Goal: Task Accomplishment & Management: Use online tool/utility

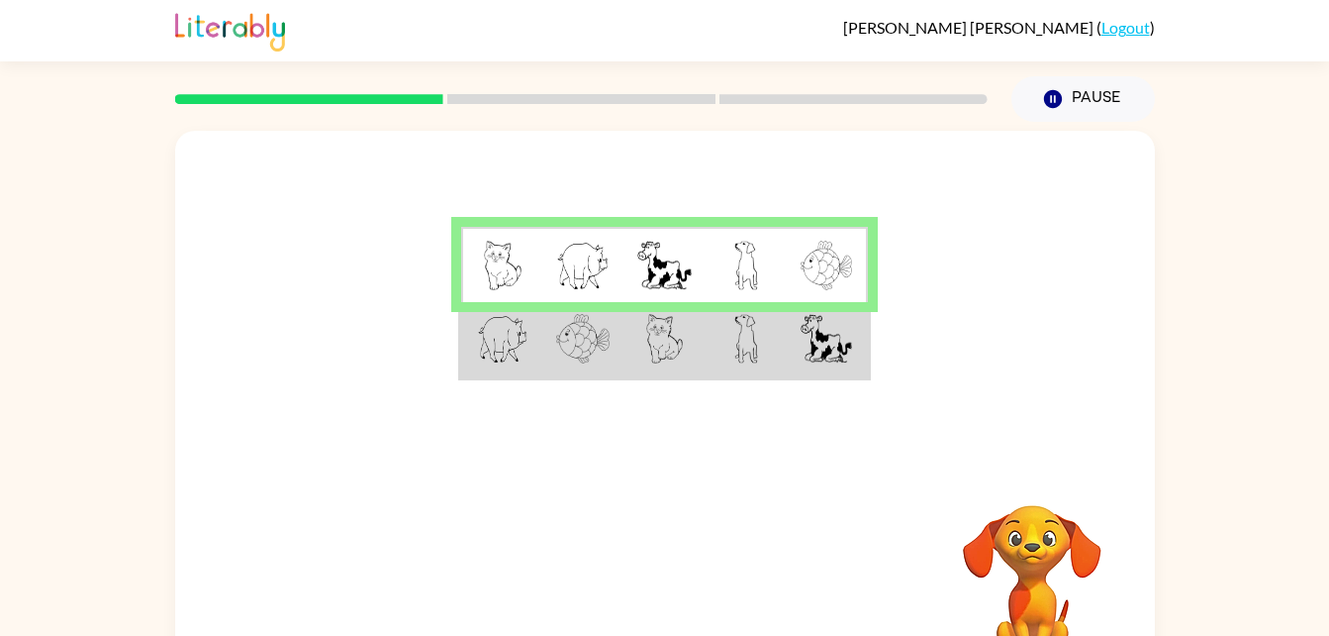
click at [543, 371] on td at bounding box center [582, 340] width 81 height 76
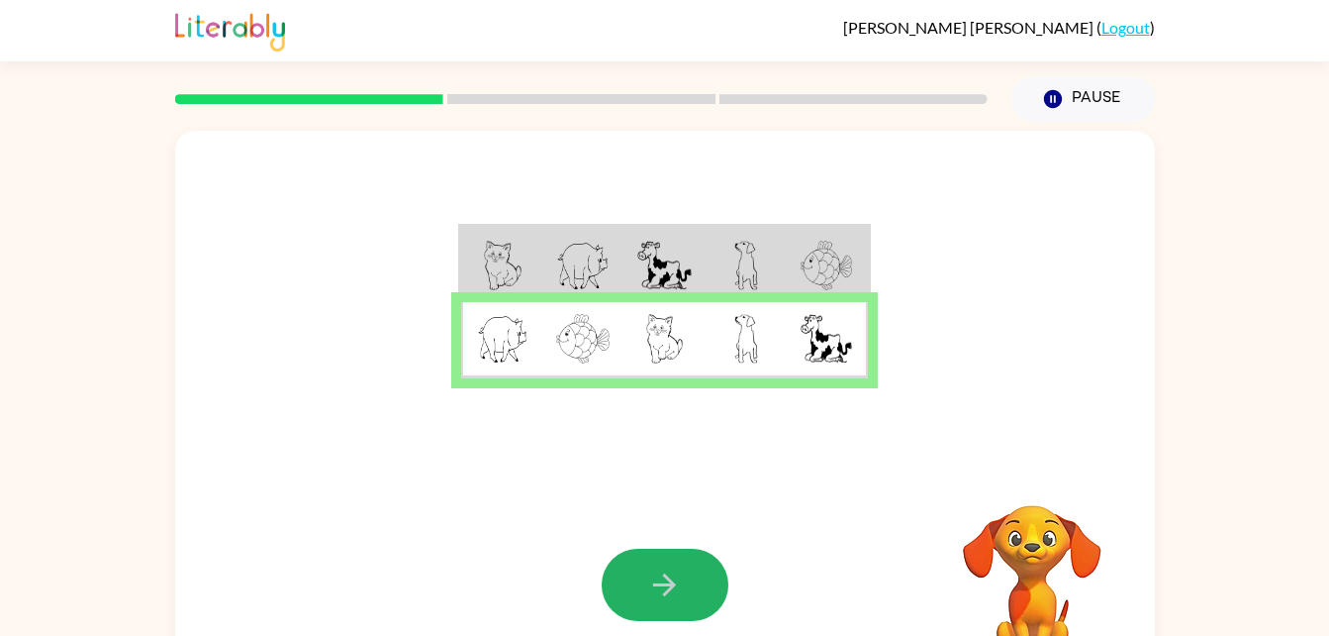
click at [682, 591] on button "button" at bounding box center [665, 584] width 127 height 72
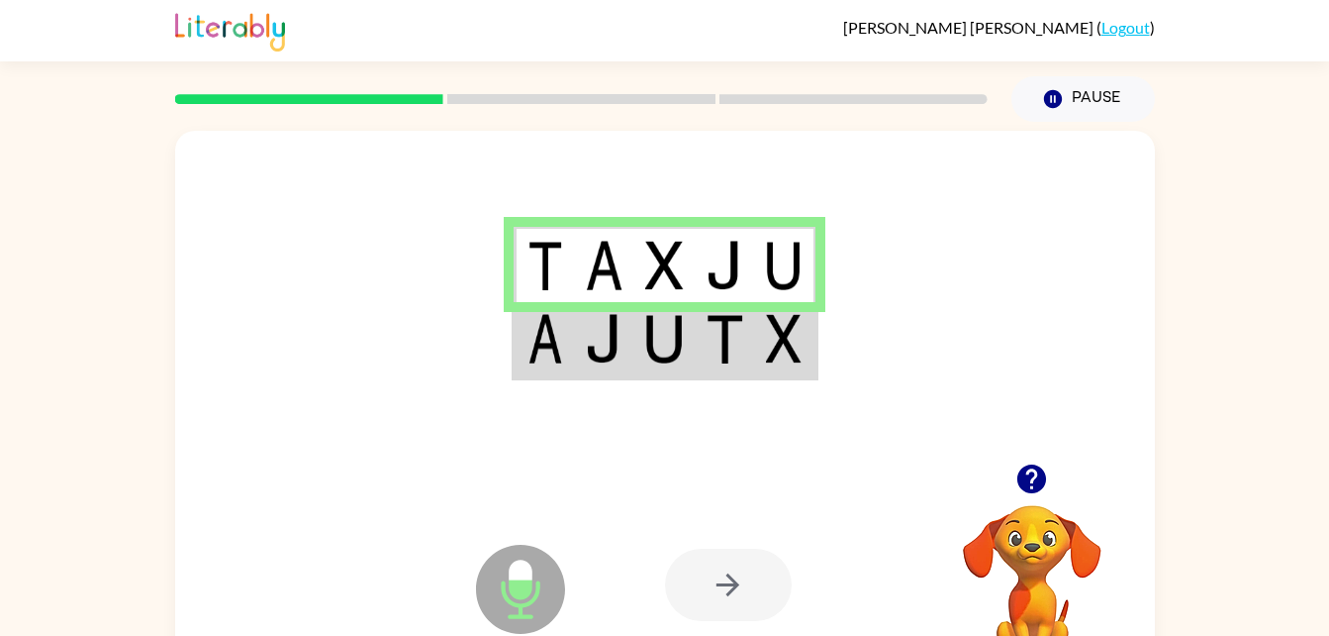
click at [682, 591] on div at bounding box center [728, 584] width 127 height 72
click at [685, 590] on div at bounding box center [728, 584] width 127 height 72
click at [1032, 479] on icon "button" at bounding box center [1032, 478] width 29 height 29
drag, startPoint x: 698, startPoint y: 353, endPoint x: 537, endPoint y: 335, distance: 162.5
click at [537, 335] on img at bounding box center [546, 338] width 36 height 49
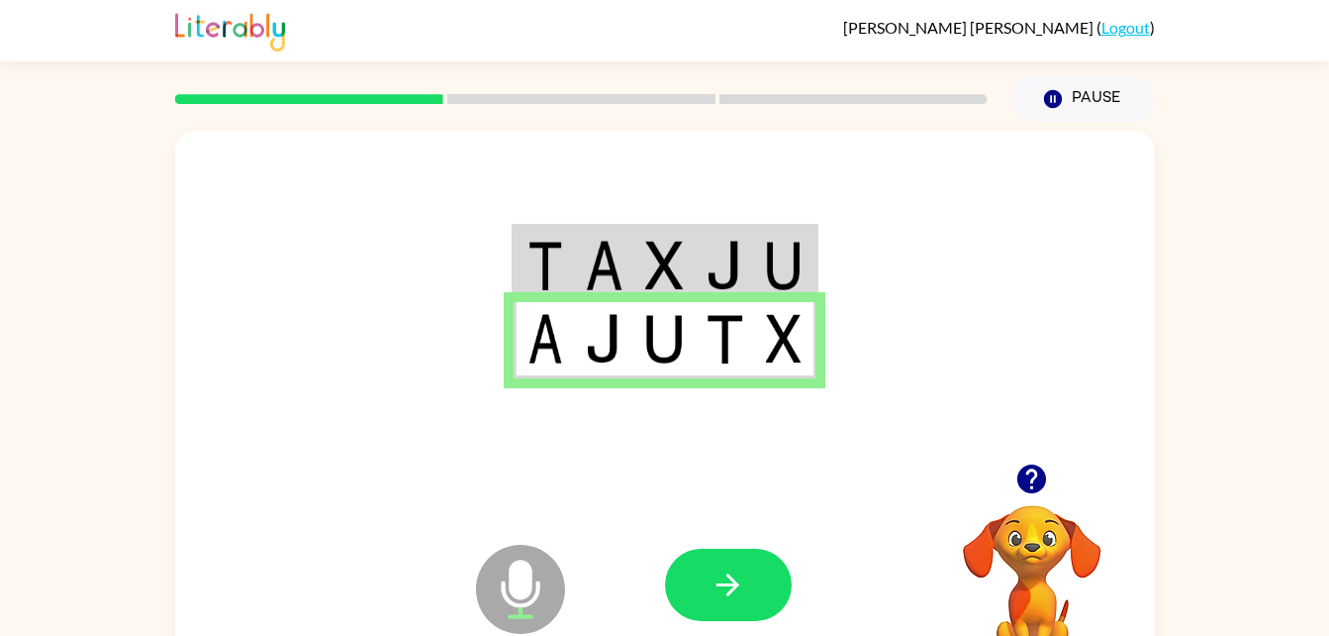
drag, startPoint x: 777, startPoint y: 566, endPoint x: 714, endPoint y: 582, distance: 65.3
click at [714, 582] on icon "button" at bounding box center [728, 584] width 35 height 35
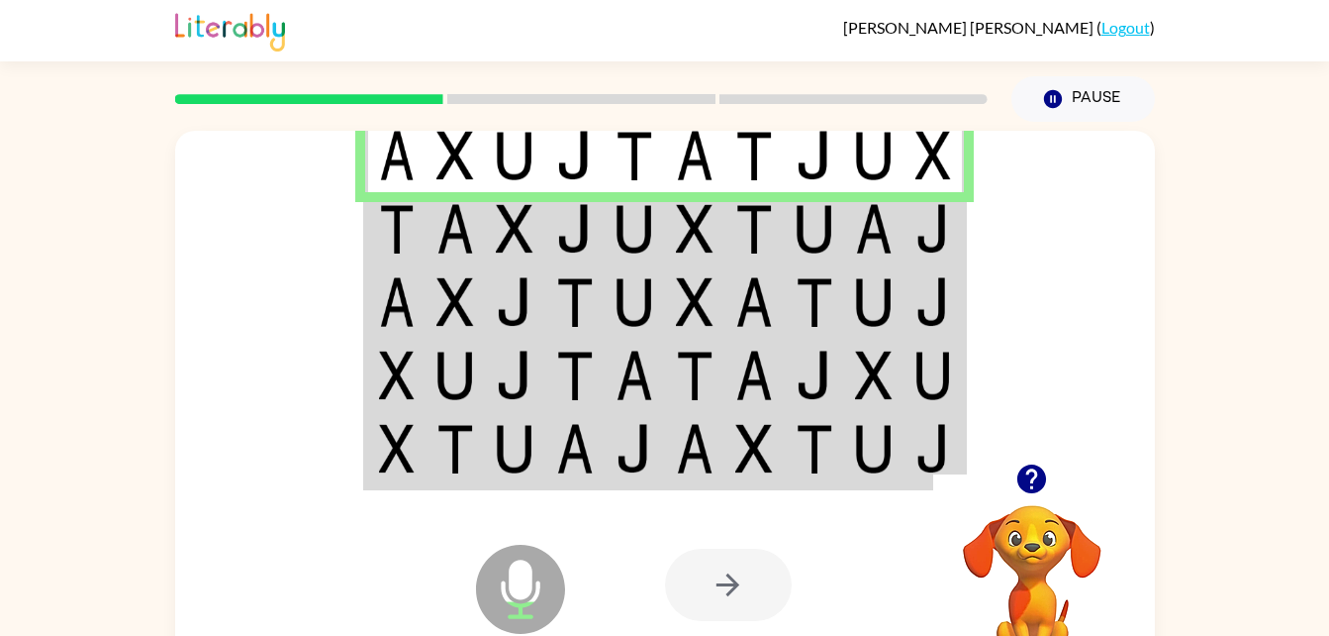
click at [822, 217] on img at bounding box center [815, 228] width 38 height 49
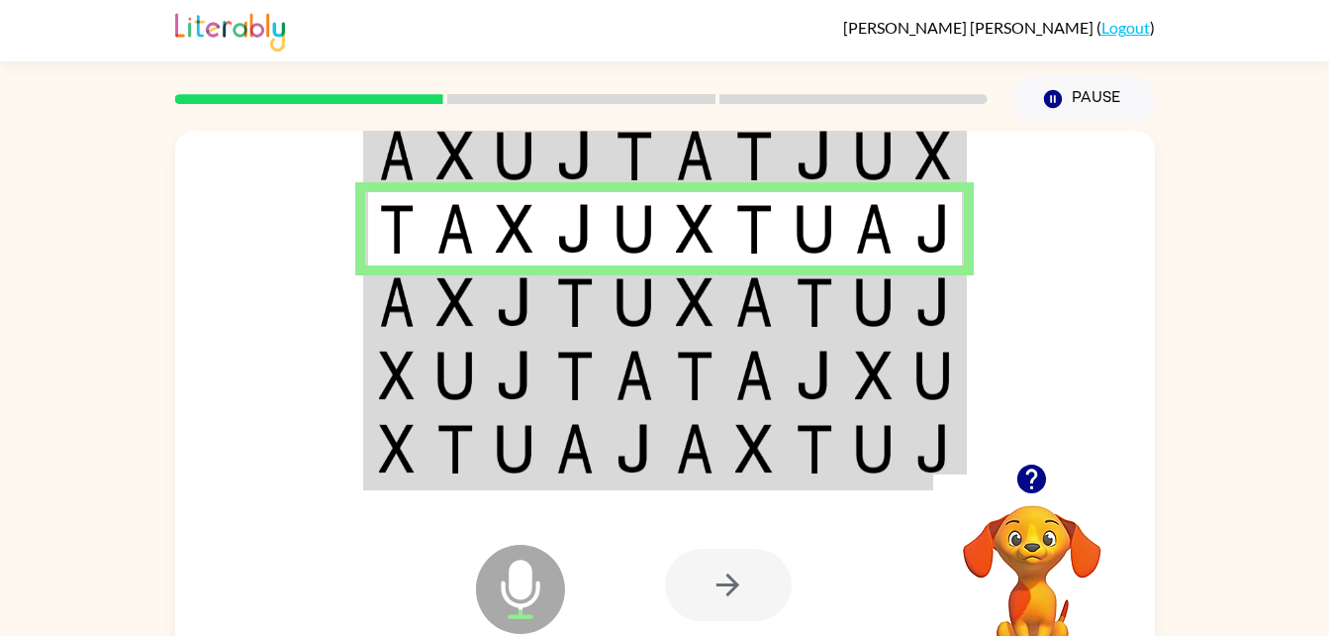
click at [774, 147] on td at bounding box center [755, 155] width 60 height 76
click at [690, 298] on img at bounding box center [695, 301] width 38 height 49
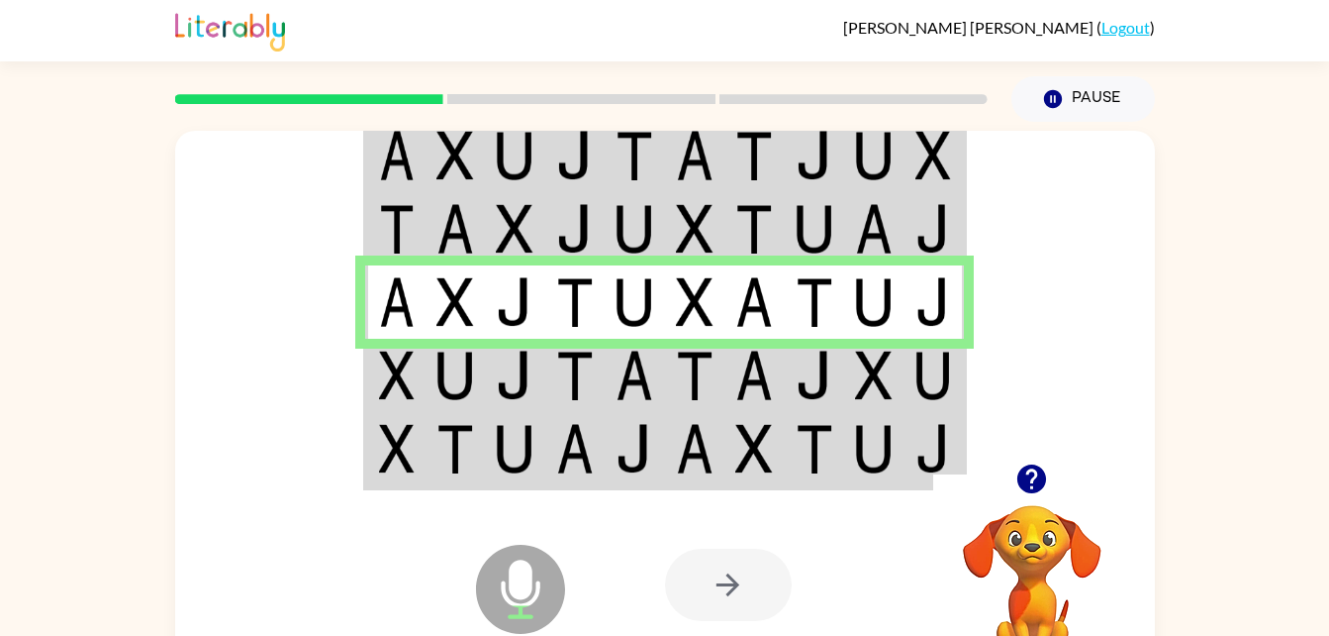
click at [802, 377] on img at bounding box center [815, 374] width 38 height 49
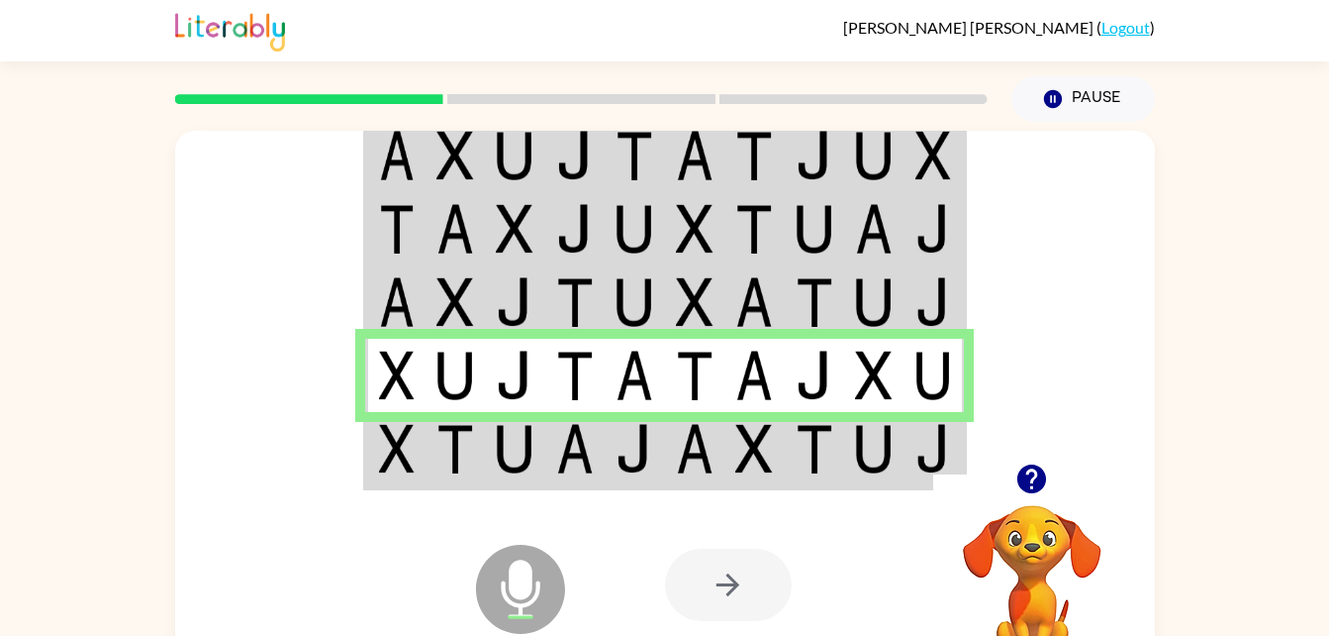
click at [749, 476] on div at bounding box center [811, 584] width 292 height 223
click at [749, 470] on img at bounding box center [755, 448] width 38 height 49
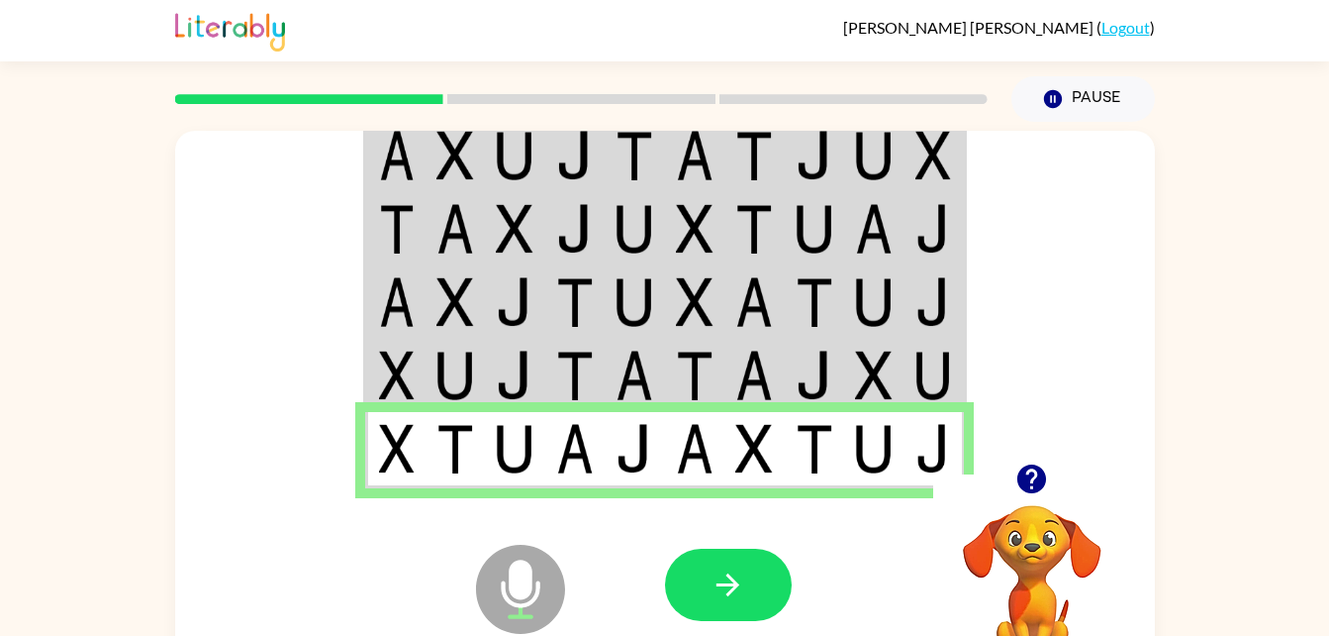
click at [718, 573] on icon "button" at bounding box center [728, 584] width 35 height 35
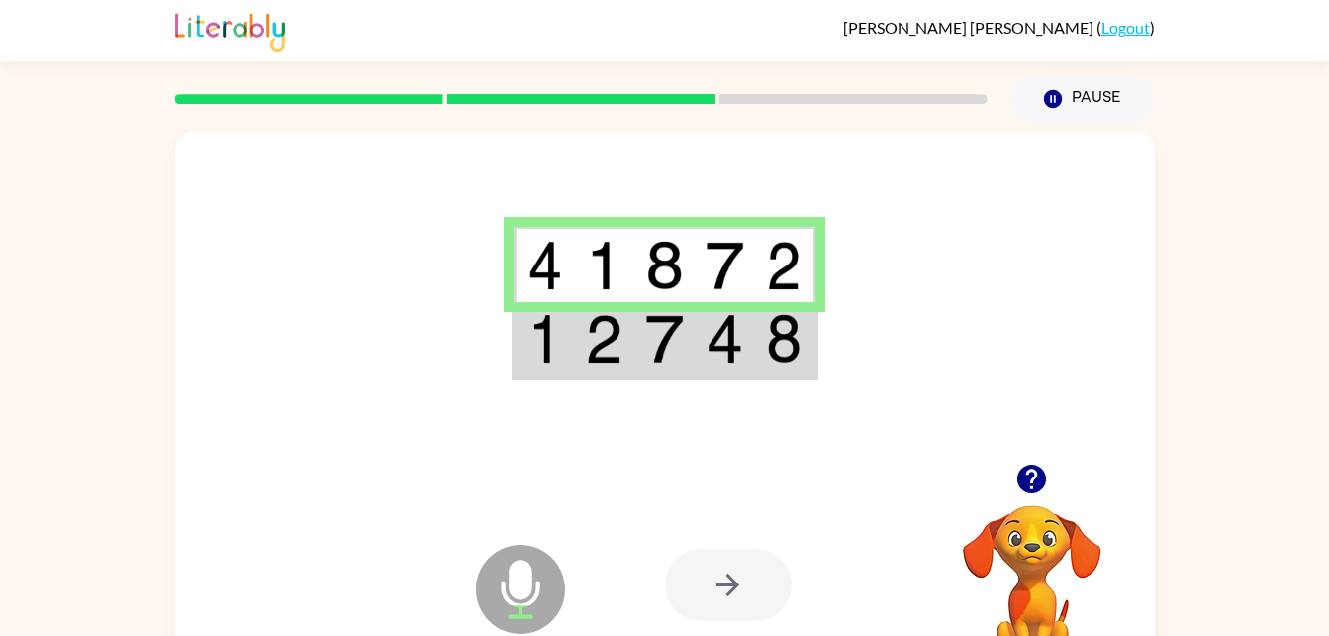
click at [665, 354] on img at bounding box center [664, 338] width 38 height 49
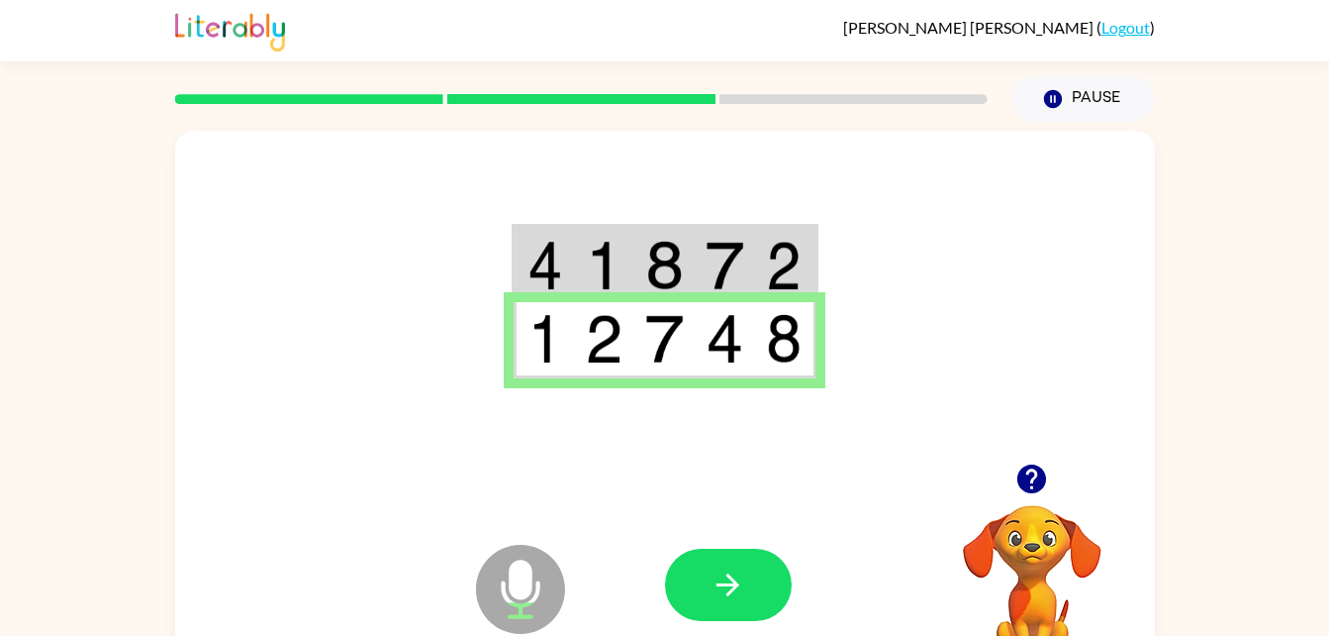
click at [728, 564] on button "button" at bounding box center [728, 584] width 127 height 72
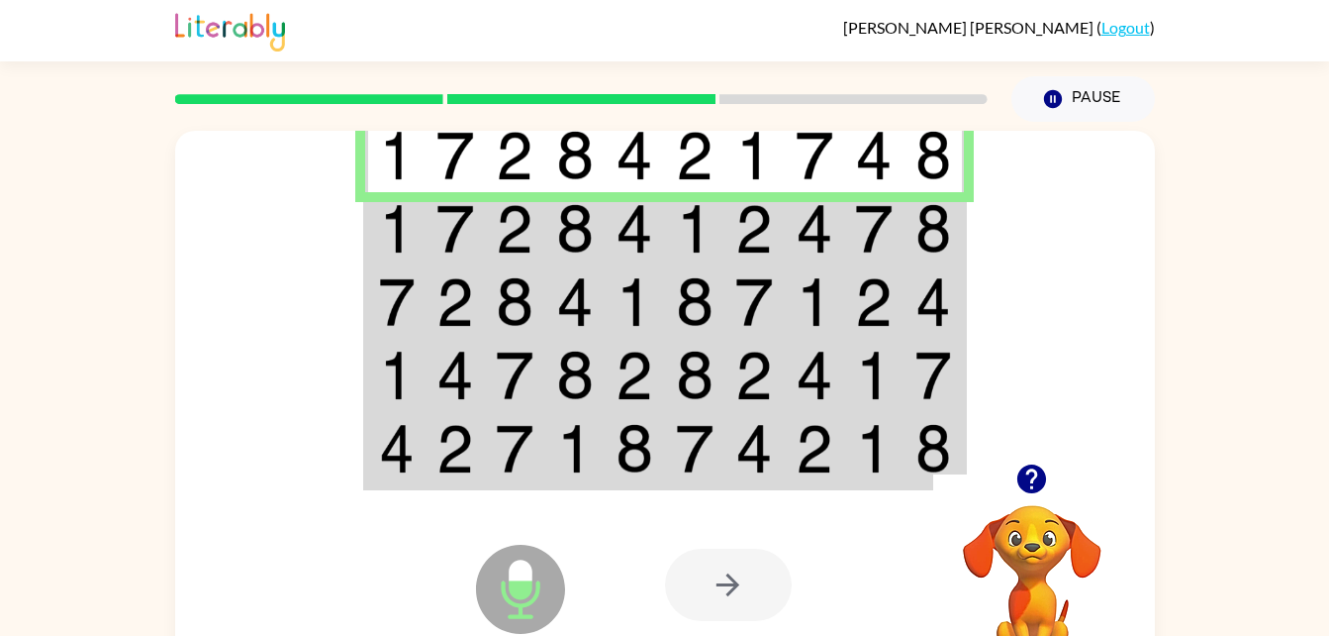
click at [604, 156] on td at bounding box center [575, 155] width 60 height 76
click at [595, 236] on td at bounding box center [575, 228] width 60 height 73
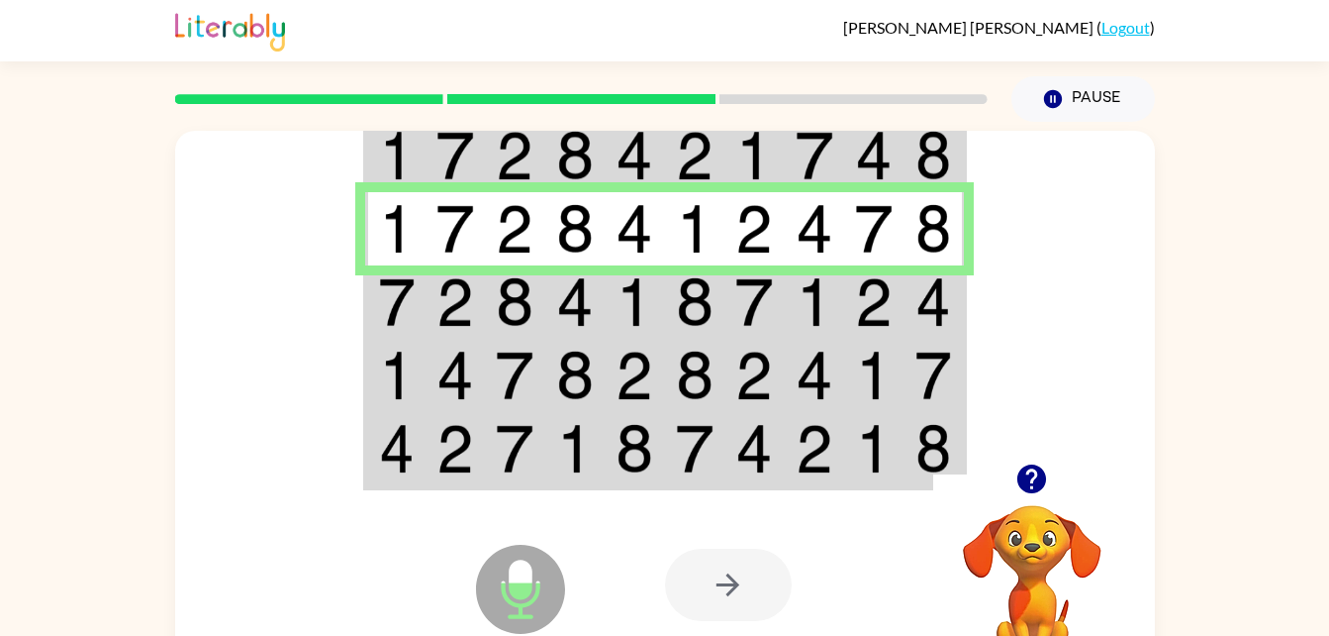
click at [823, 313] on img at bounding box center [815, 301] width 38 height 49
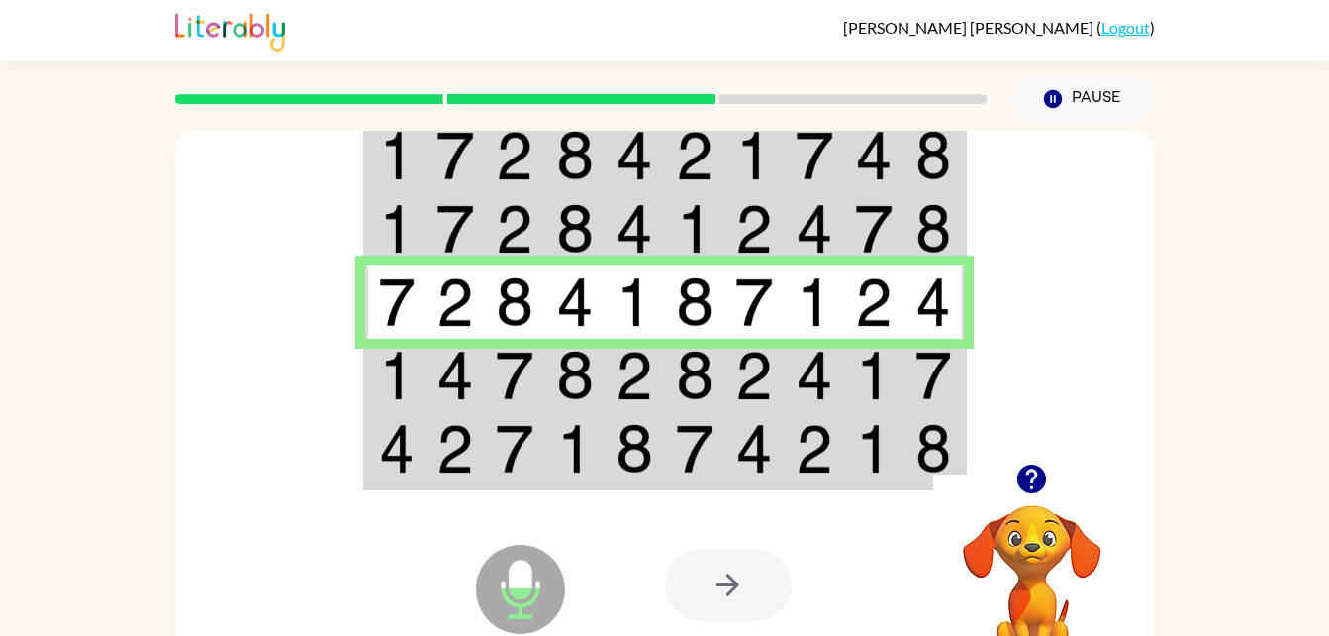
click at [908, 381] on td at bounding box center [935, 375] width 60 height 73
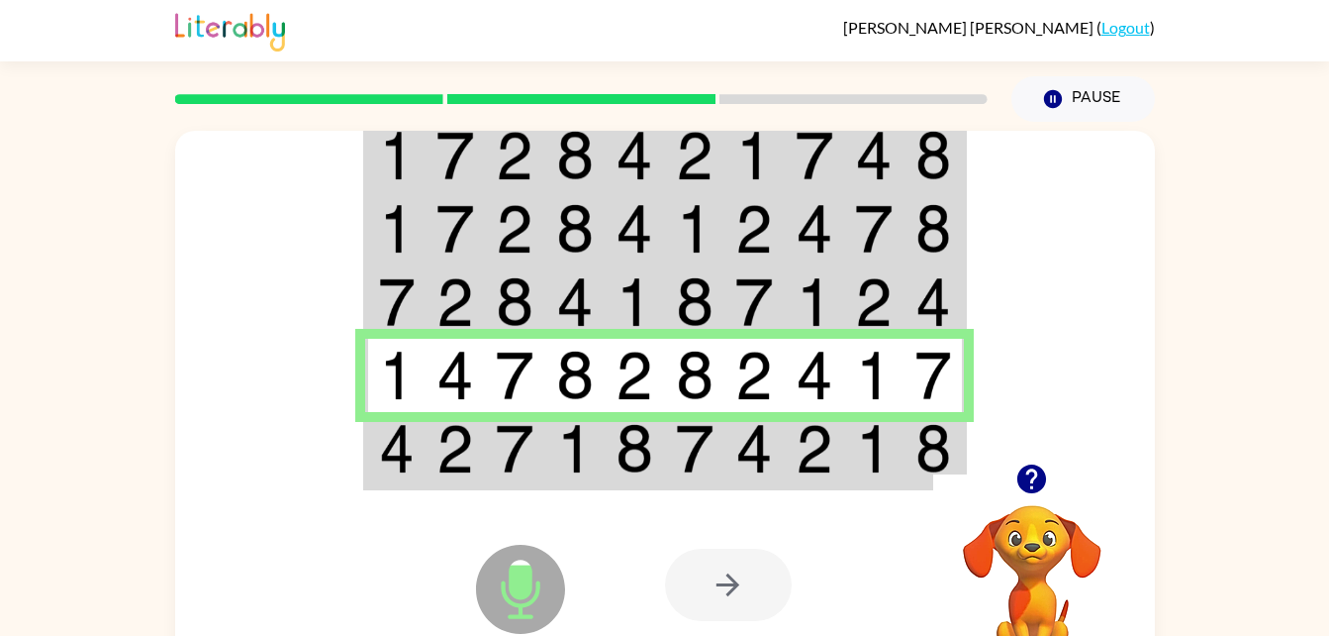
click at [850, 489] on div at bounding box center [811, 584] width 292 height 223
click at [832, 469] on img at bounding box center [815, 448] width 38 height 49
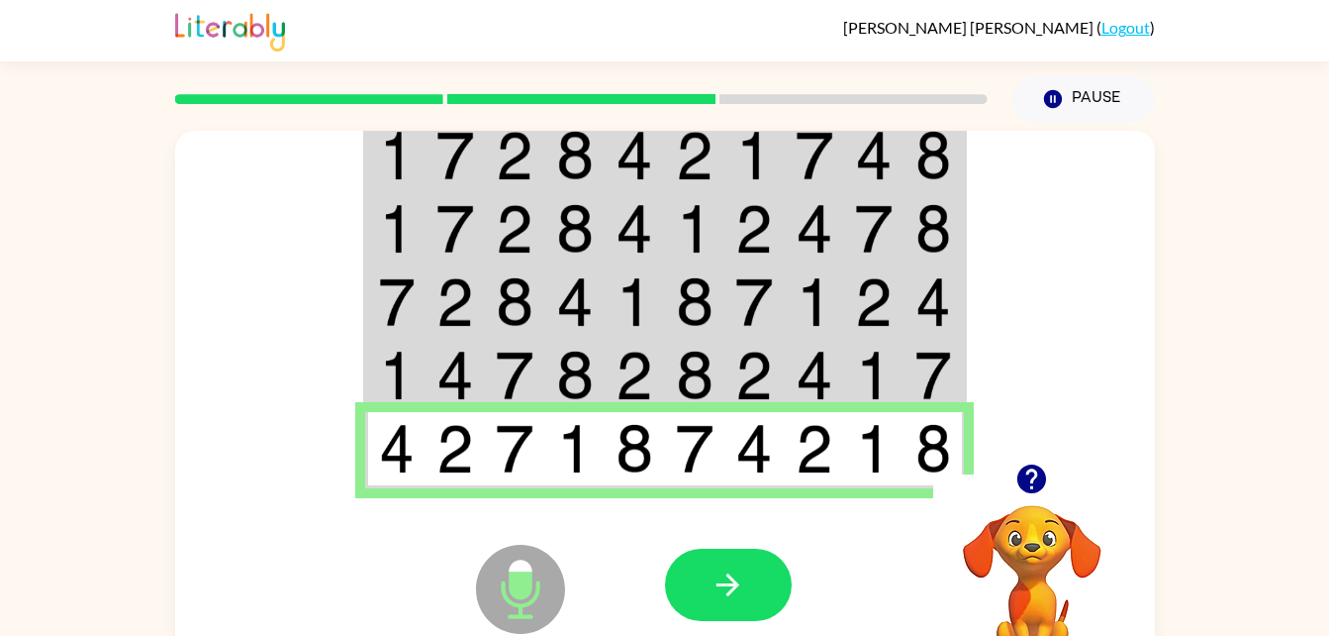
click at [732, 583] on icon "button" at bounding box center [728, 584] width 35 height 35
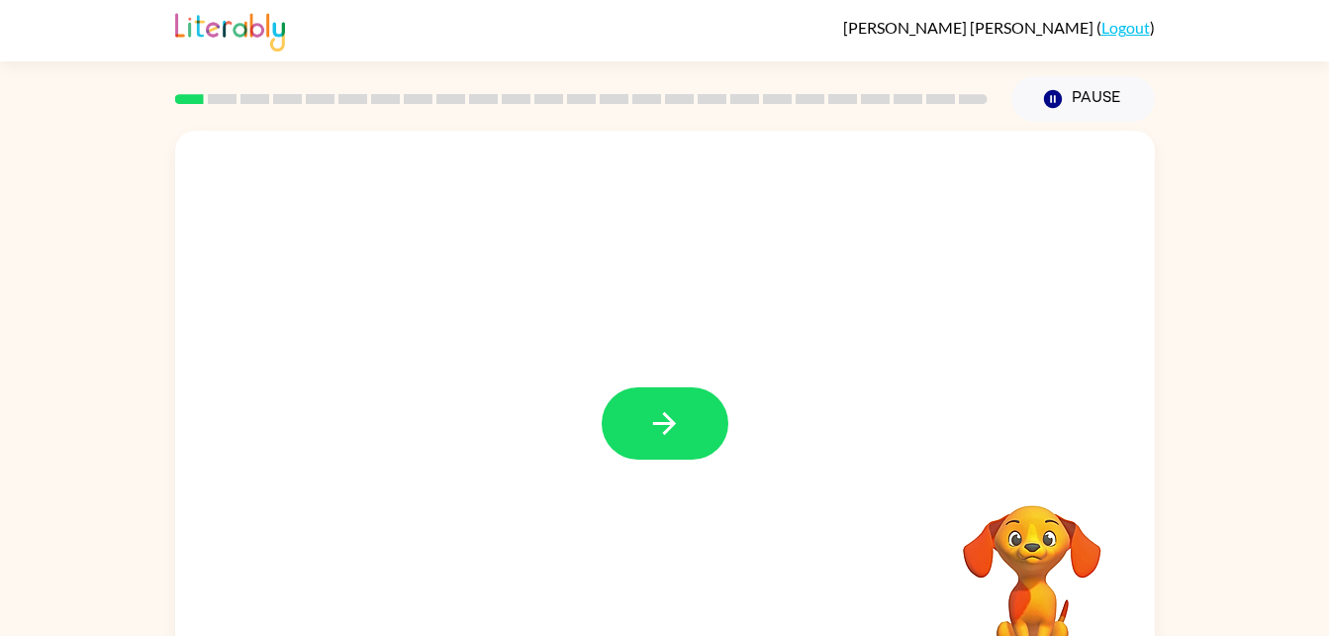
click at [707, 431] on button "button" at bounding box center [665, 423] width 127 height 72
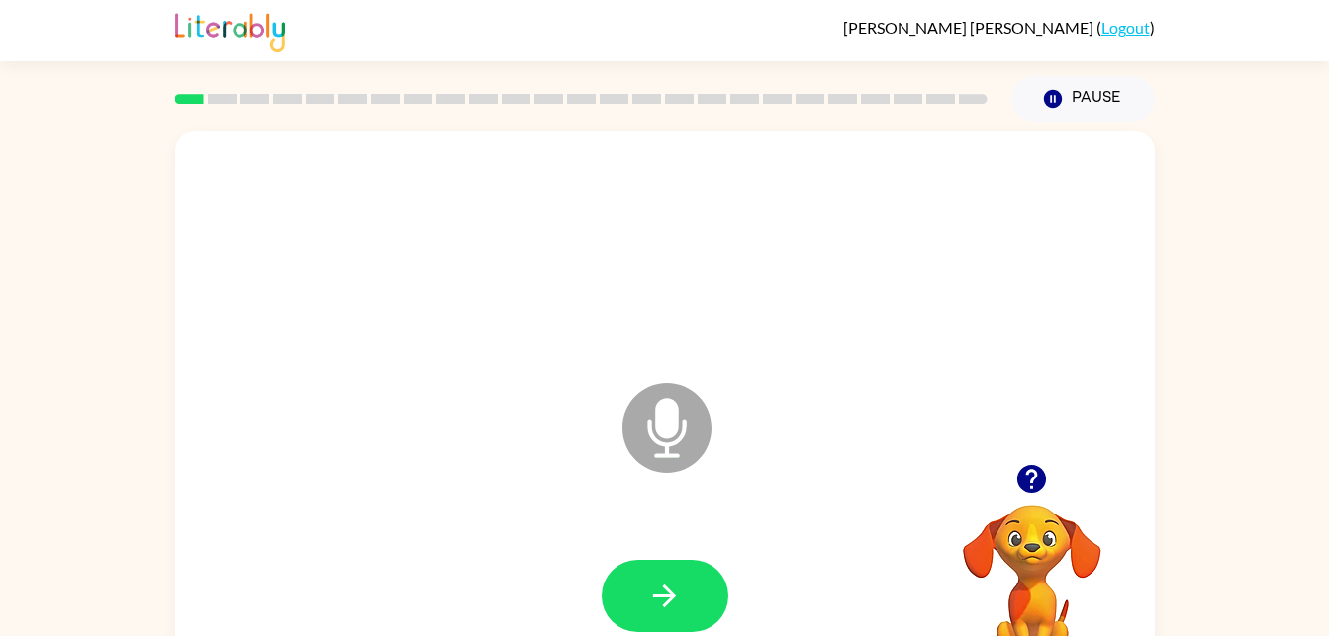
click at [666, 587] on icon "button" at bounding box center [664, 595] width 23 height 23
click at [682, 612] on button "button" at bounding box center [665, 595] width 127 height 72
click at [673, 598] on icon "button" at bounding box center [664, 595] width 23 height 23
click at [670, 620] on button "button" at bounding box center [665, 595] width 127 height 72
click at [697, 581] on button "button" at bounding box center [665, 595] width 127 height 72
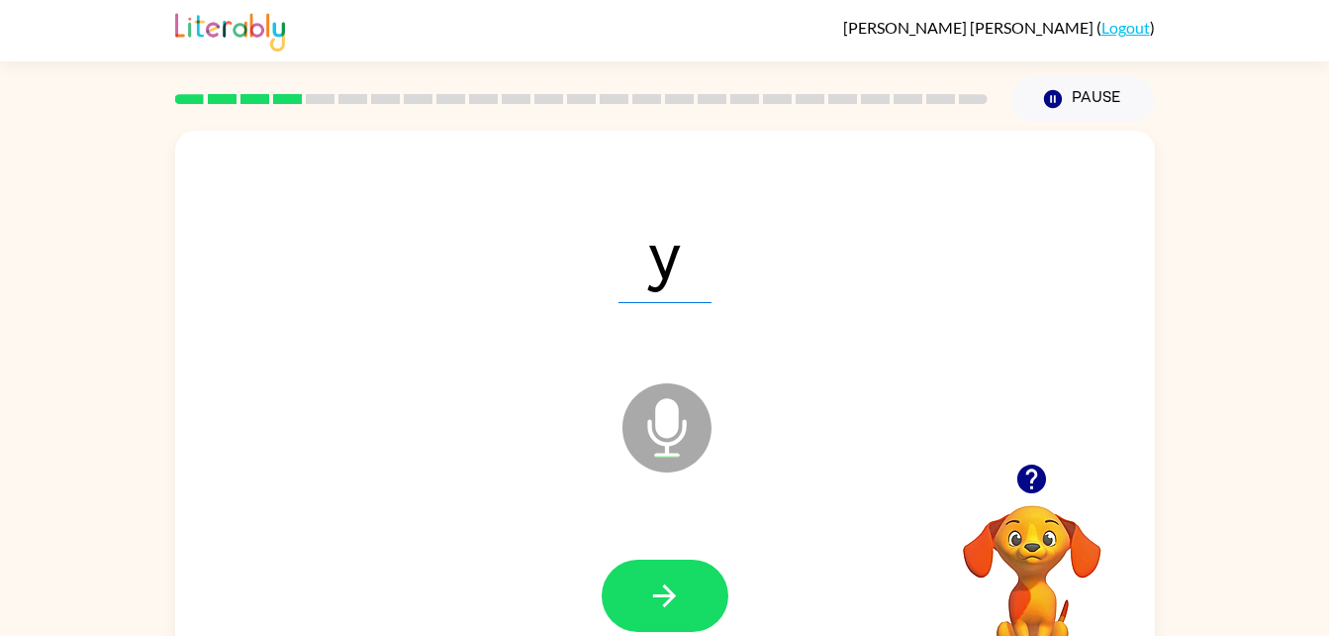
click at [642, 587] on button "button" at bounding box center [665, 595] width 127 height 72
click at [681, 578] on icon "button" at bounding box center [664, 595] width 35 height 35
click at [687, 601] on button "button" at bounding box center [665, 595] width 127 height 72
click at [685, 576] on button "button" at bounding box center [665, 595] width 127 height 72
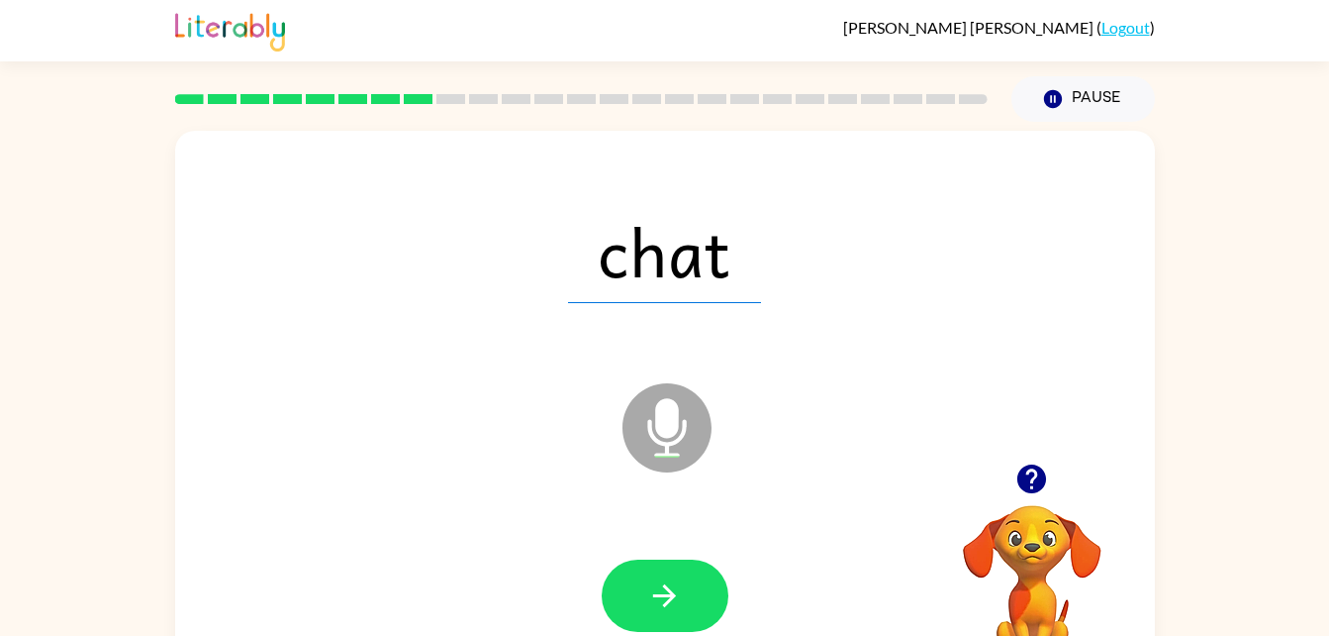
click at [655, 587] on icon "button" at bounding box center [664, 595] width 35 height 35
click at [666, 600] on icon "button" at bounding box center [664, 595] width 35 height 35
click at [663, 616] on button "button" at bounding box center [665, 595] width 127 height 72
click at [671, 598] on icon "button" at bounding box center [664, 595] width 23 height 23
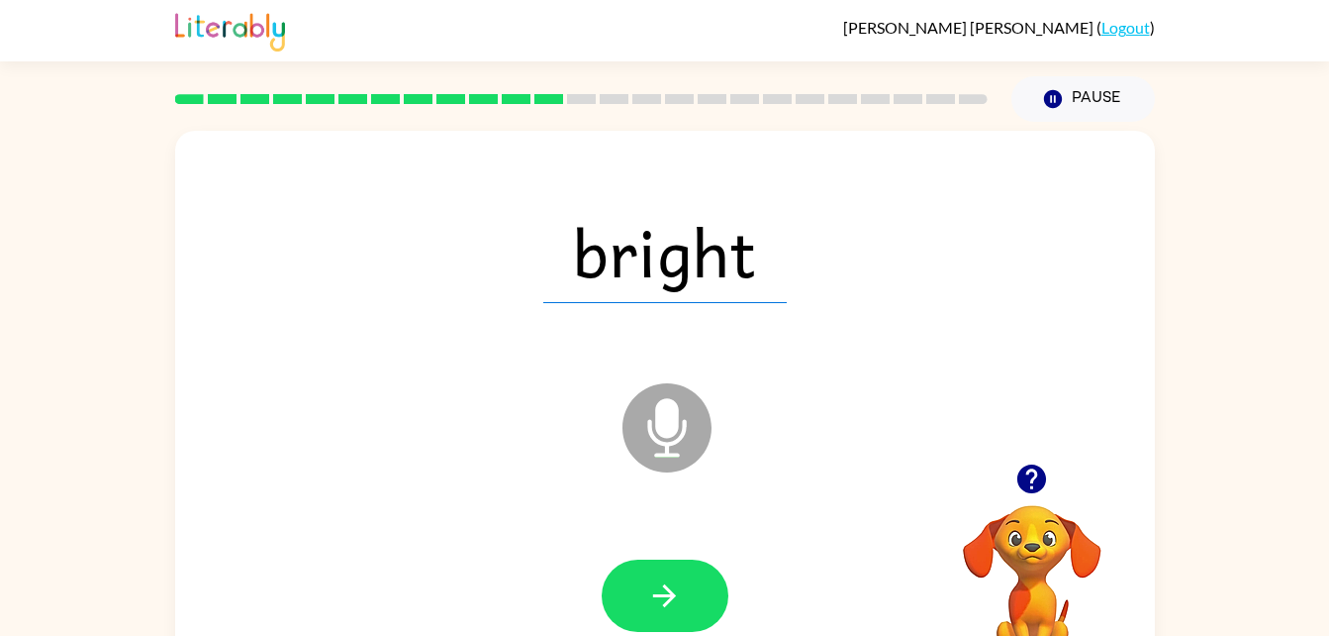
click at [641, 593] on button "button" at bounding box center [665, 595] width 127 height 72
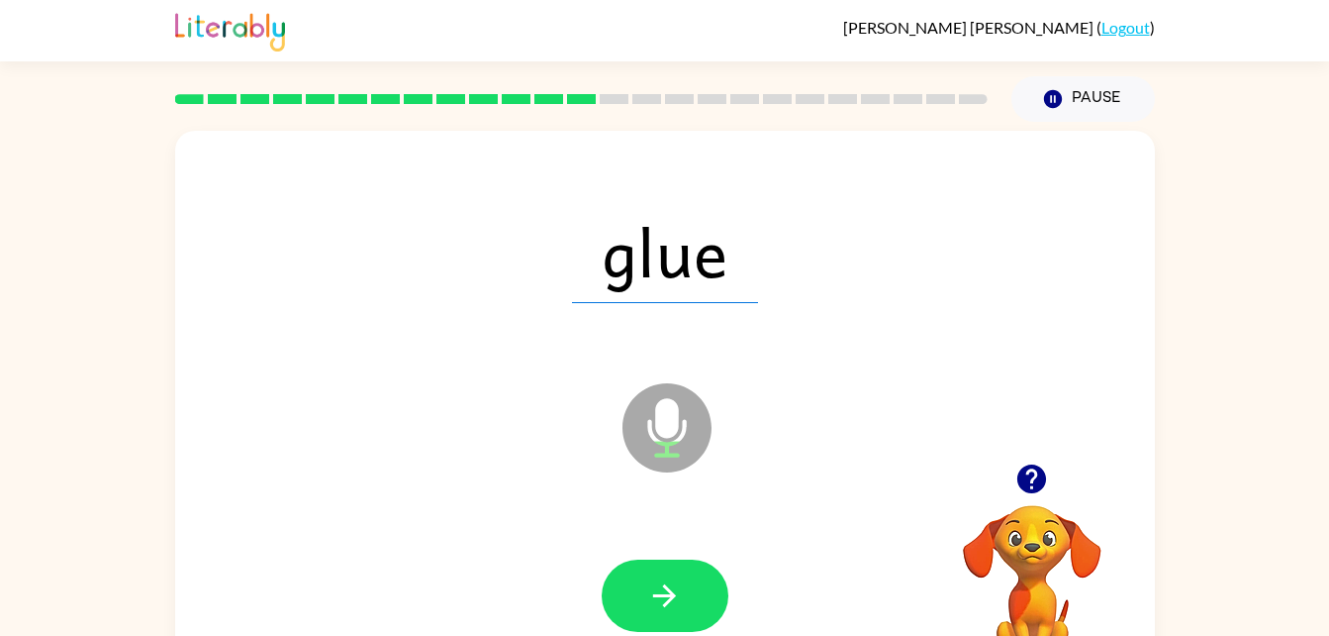
click at [662, 596] on icon "button" at bounding box center [664, 595] width 23 height 23
click at [637, 606] on button "button" at bounding box center [665, 595] width 127 height 72
click at [653, 580] on icon "button" at bounding box center [664, 595] width 35 height 35
click at [640, 588] on button "button" at bounding box center [665, 595] width 127 height 72
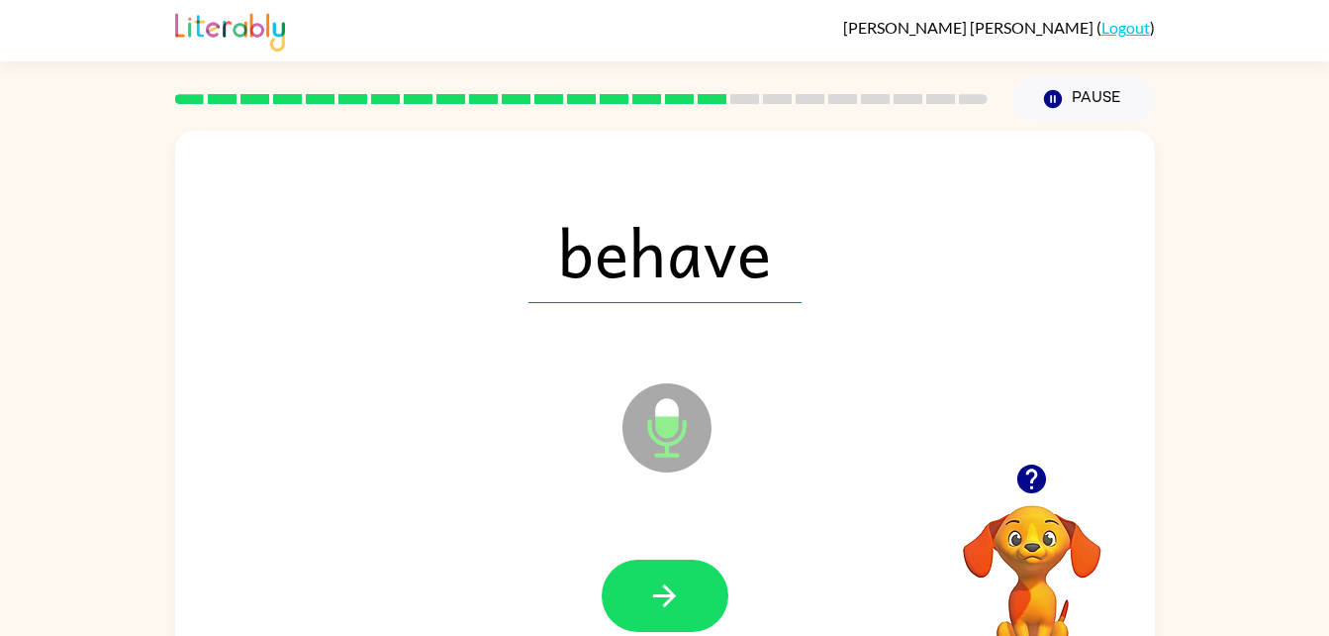
click at [656, 602] on icon "button" at bounding box center [664, 595] width 35 height 35
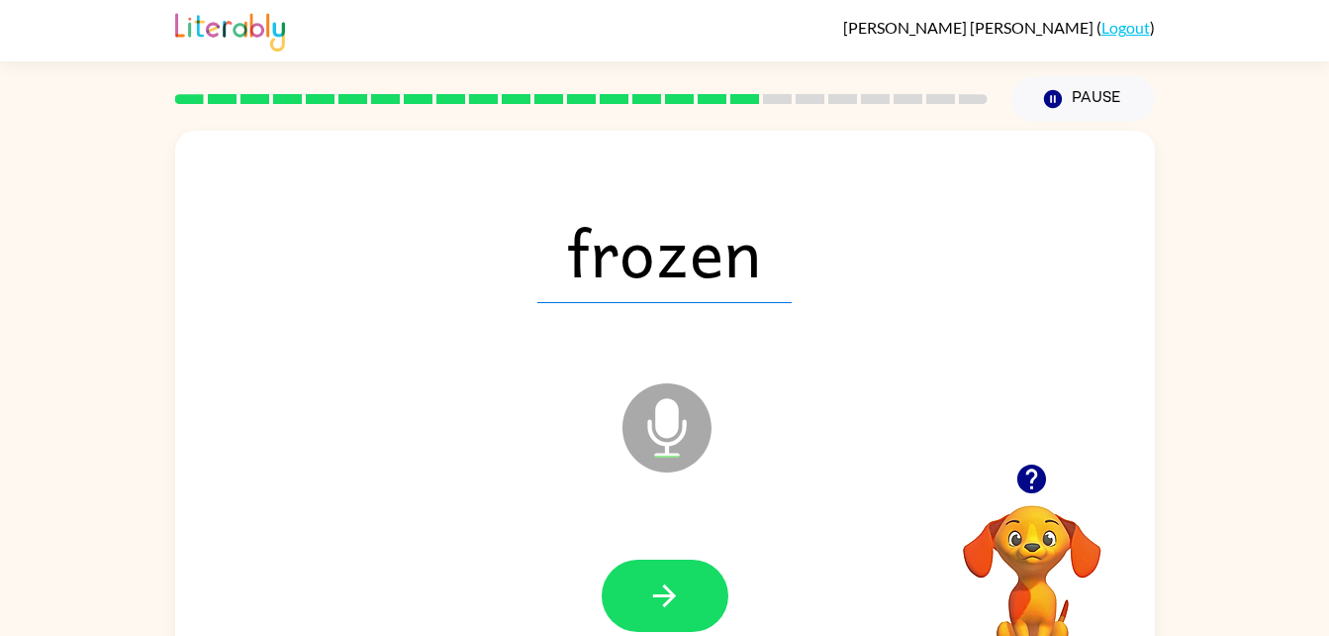
click at [658, 592] on icon "button" at bounding box center [664, 595] width 35 height 35
click at [662, 584] on icon "button" at bounding box center [664, 595] width 35 height 35
click at [675, 598] on icon "button" at bounding box center [664, 595] width 35 height 35
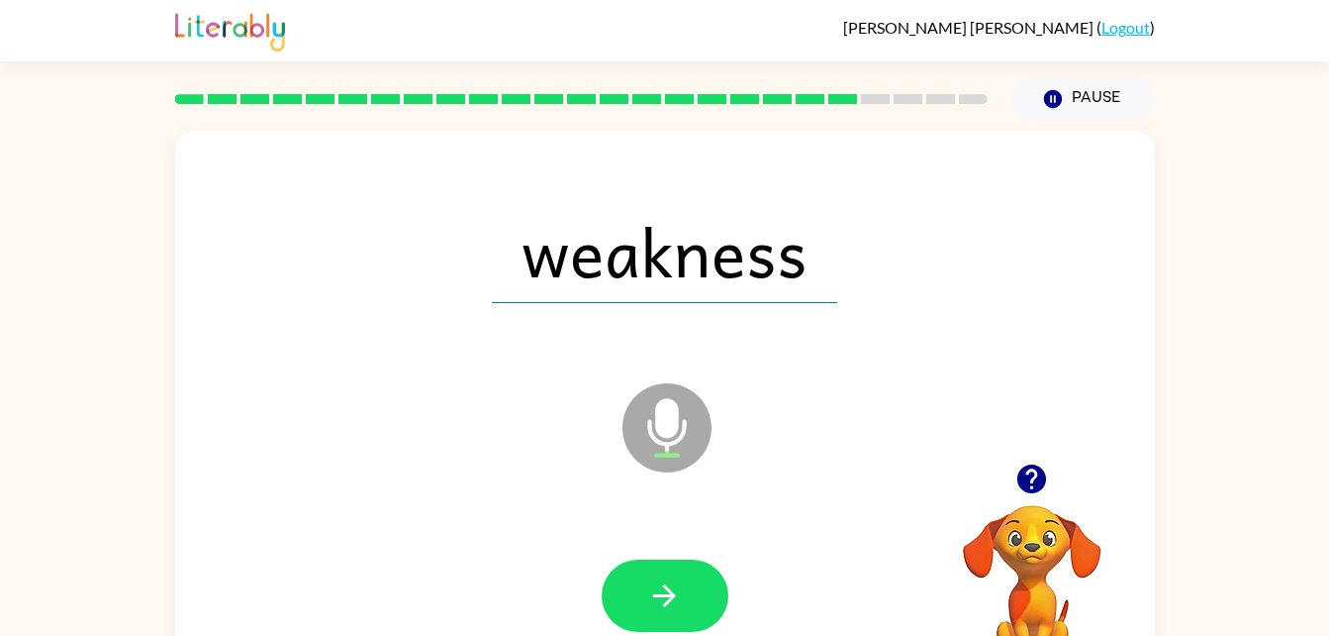
click at [661, 594] on icon "button" at bounding box center [664, 595] width 23 height 23
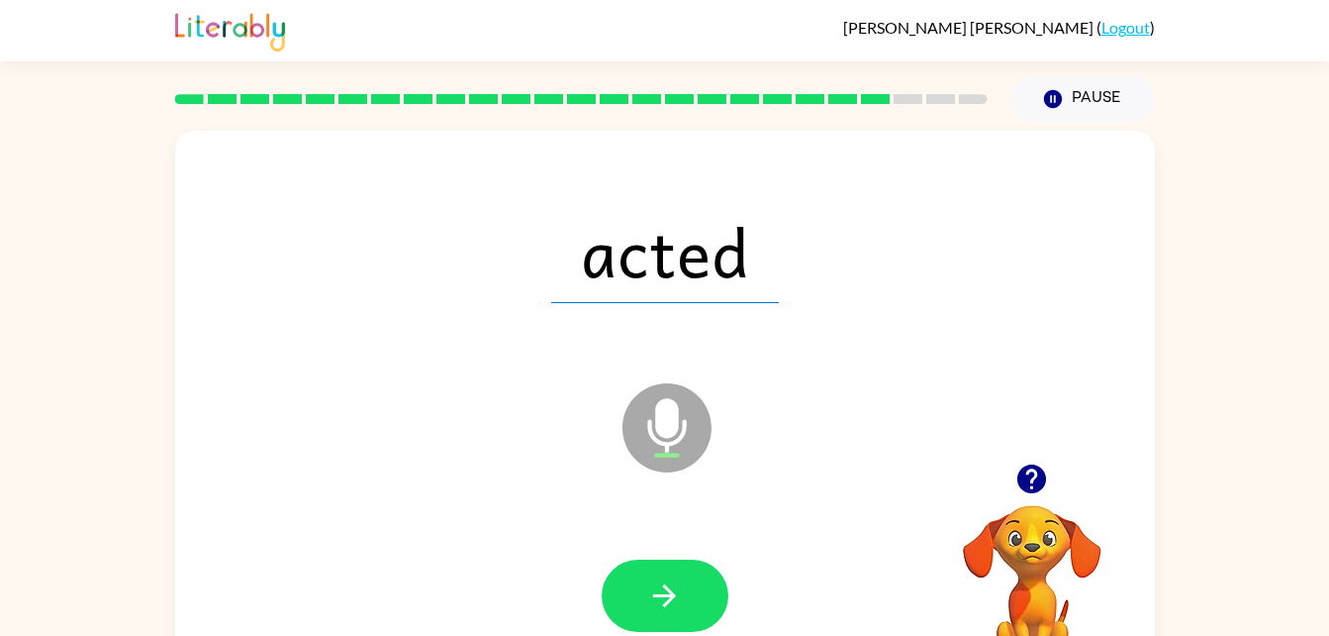
click at [643, 597] on button "button" at bounding box center [665, 595] width 127 height 72
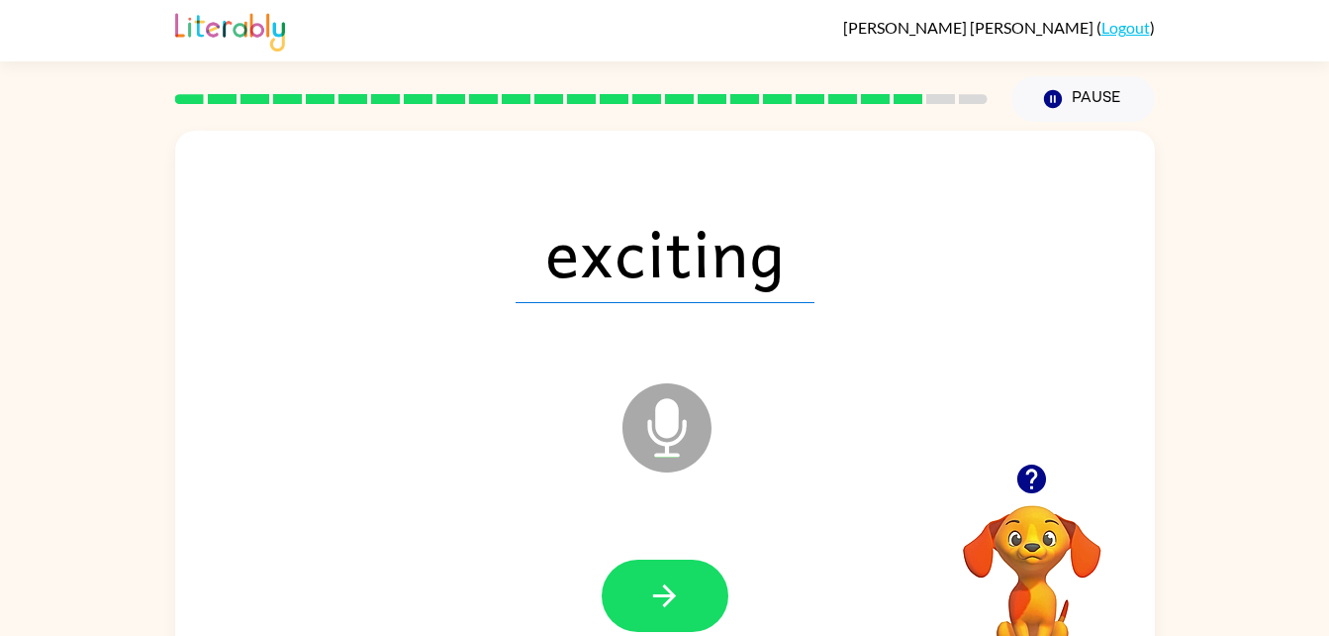
click at [635, 592] on button "button" at bounding box center [665, 595] width 127 height 72
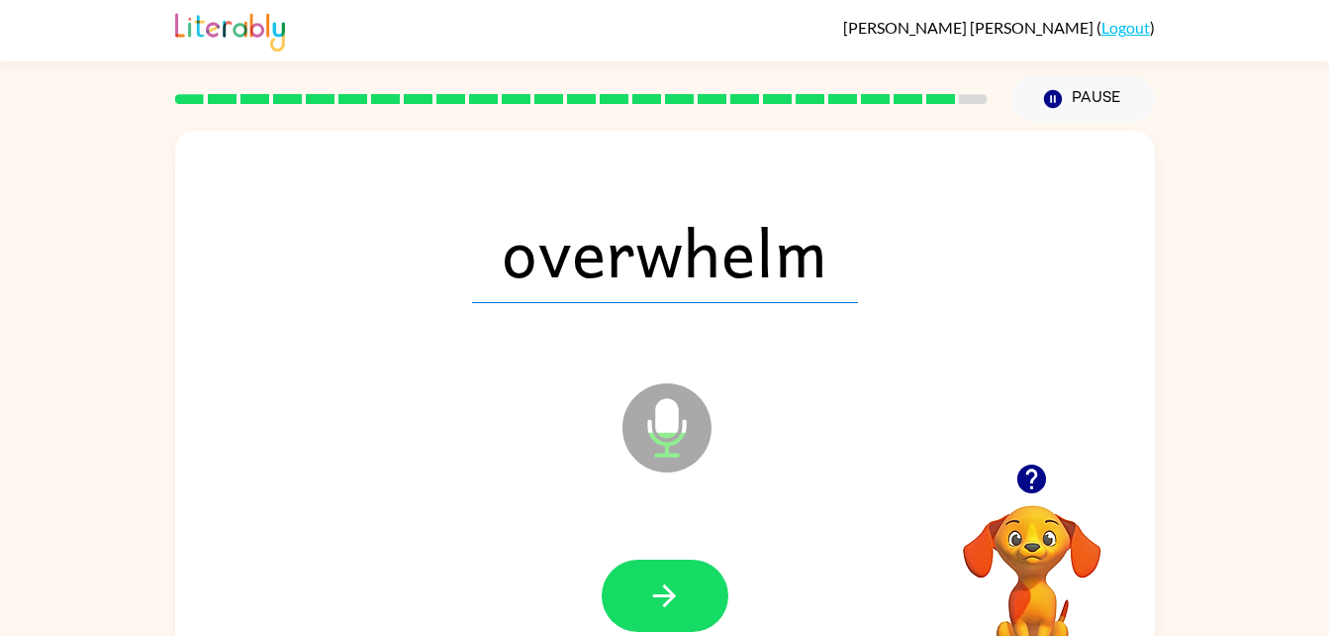
click at [666, 607] on icon "button" at bounding box center [664, 595] width 35 height 35
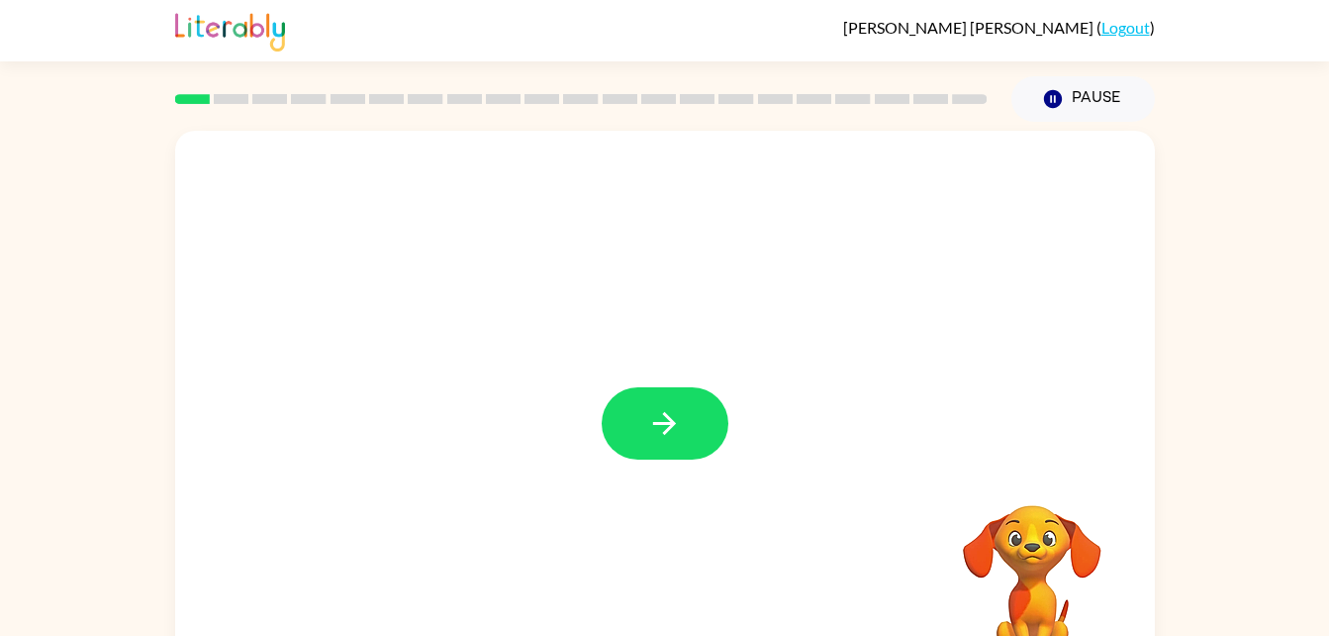
click at [653, 418] on icon "button" at bounding box center [664, 423] width 35 height 35
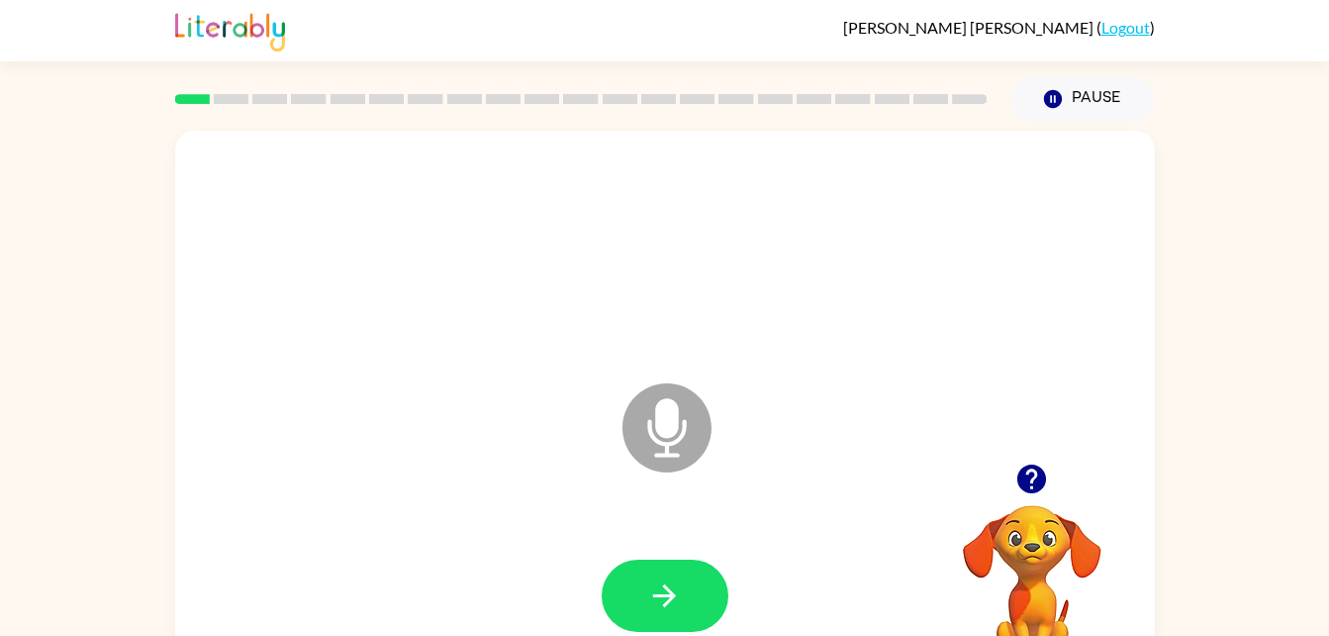
click at [676, 589] on icon "button" at bounding box center [664, 595] width 35 height 35
click at [688, 579] on button "button" at bounding box center [665, 595] width 127 height 72
click at [638, 602] on button "button" at bounding box center [665, 595] width 127 height 72
click at [667, 594] on icon "button" at bounding box center [664, 595] width 23 height 23
click at [633, 597] on button "button" at bounding box center [665, 595] width 127 height 72
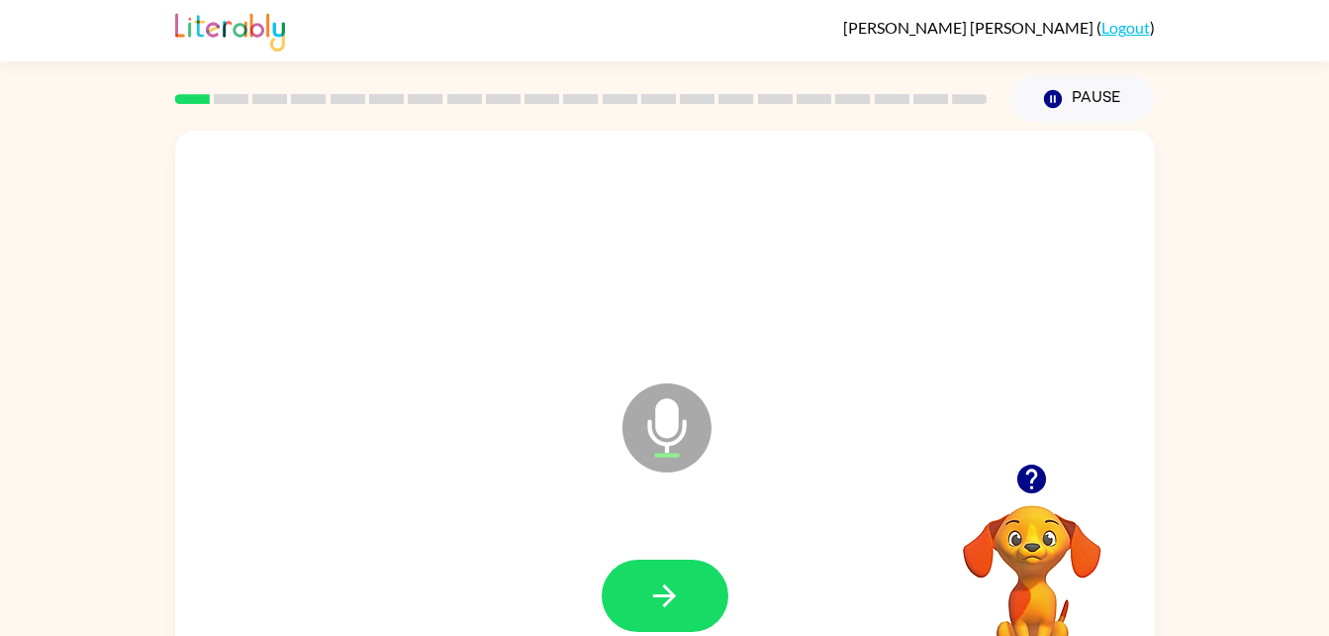
click at [653, 598] on icon "button" at bounding box center [664, 595] width 35 height 35
click at [653, 616] on button "button" at bounding box center [665, 595] width 127 height 72
click at [1046, 481] on icon "button" at bounding box center [1032, 478] width 35 height 35
click at [659, 610] on icon "button" at bounding box center [664, 595] width 35 height 35
click at [676, 581] on icon "button" at bounding box center [664, 595] width 35 height 35
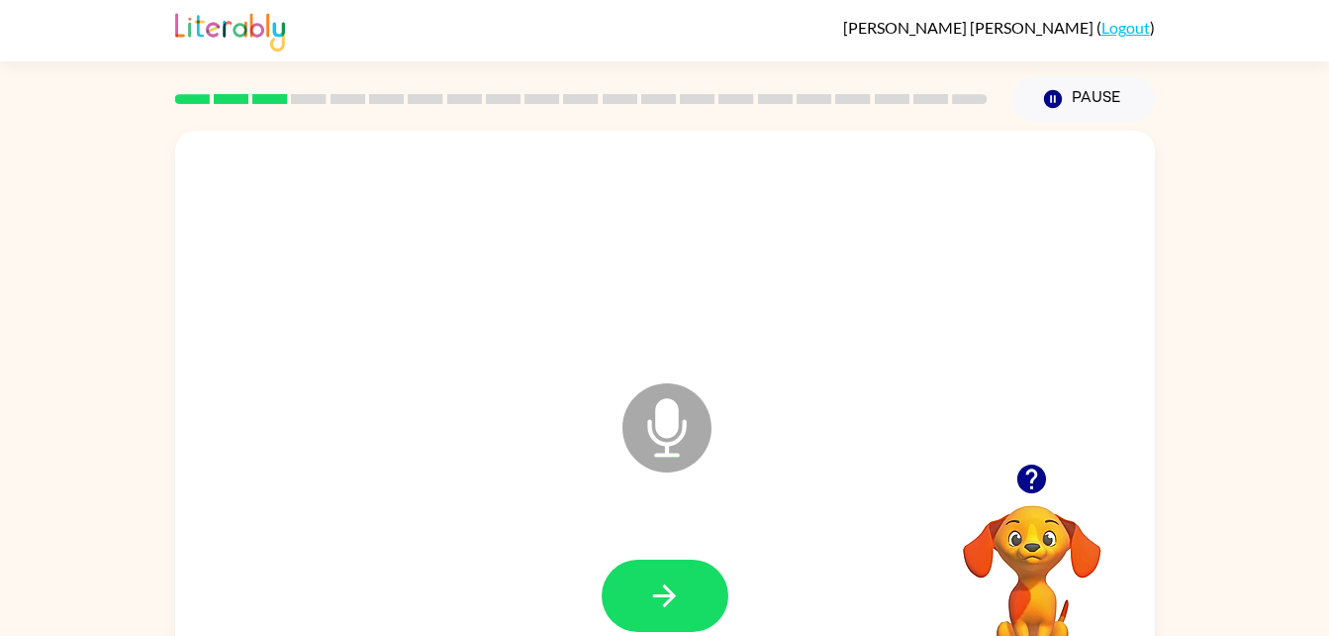
click at [661, 589] on icon "button" at bounding box center [664, 595] width 35 height 35
click at [679, 601] on icon "button" at bounding box center [664, 595] width 35 height 35
click at [669, 584] on icon "button" at bounding box center [664, 595] width 35 height 35
click at [666, 594] on icon "button" at bounding box center [664, 595] width 23 height 23
click at [660, 578] on icon "button" at bounding box center [664, 595] width 35 height 35
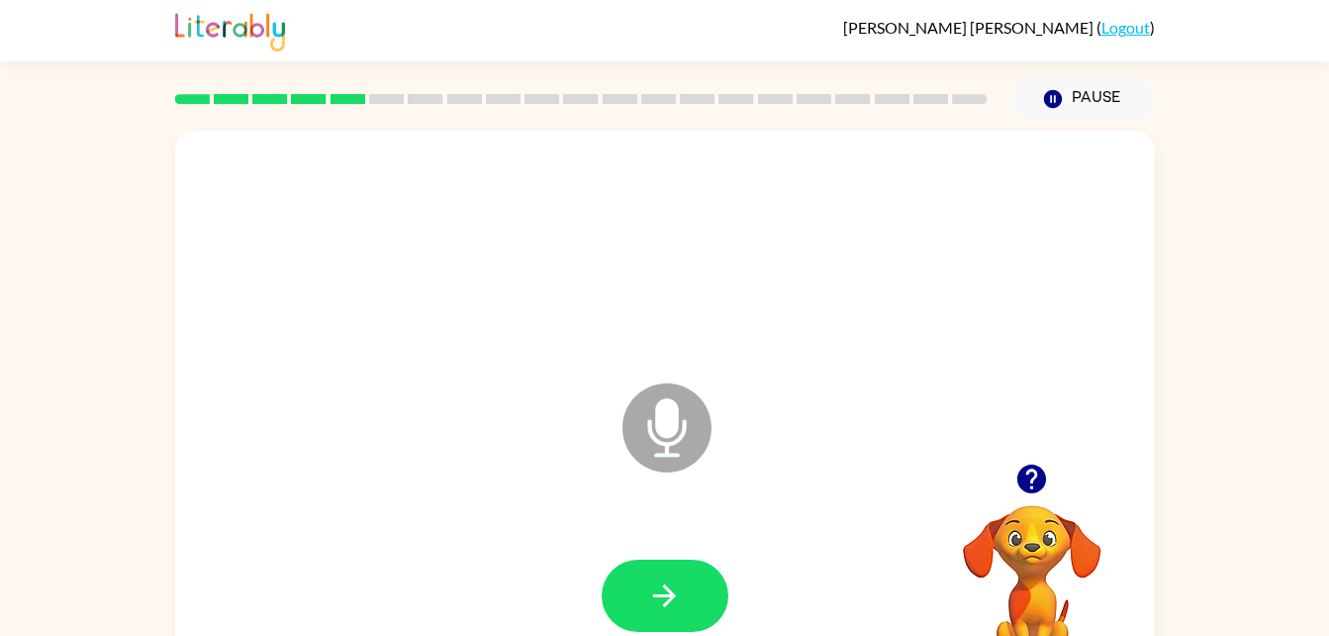
click at [669, 593] on icon "button" at bounding box center [664, 595] width 35 height 35
click at [663, 602] on icon "button" at bounding box center [664, 595] width 35 height 35
click at [673, 607] on icon "button" at bounding box center [664, 595] width 35 height 35
click at [681, 572] on button "button" at bounding box center [665, 595] width 127 height 72
click at [655, 593] on icon "button" at bounding box center [664, 595] width 35 height 35
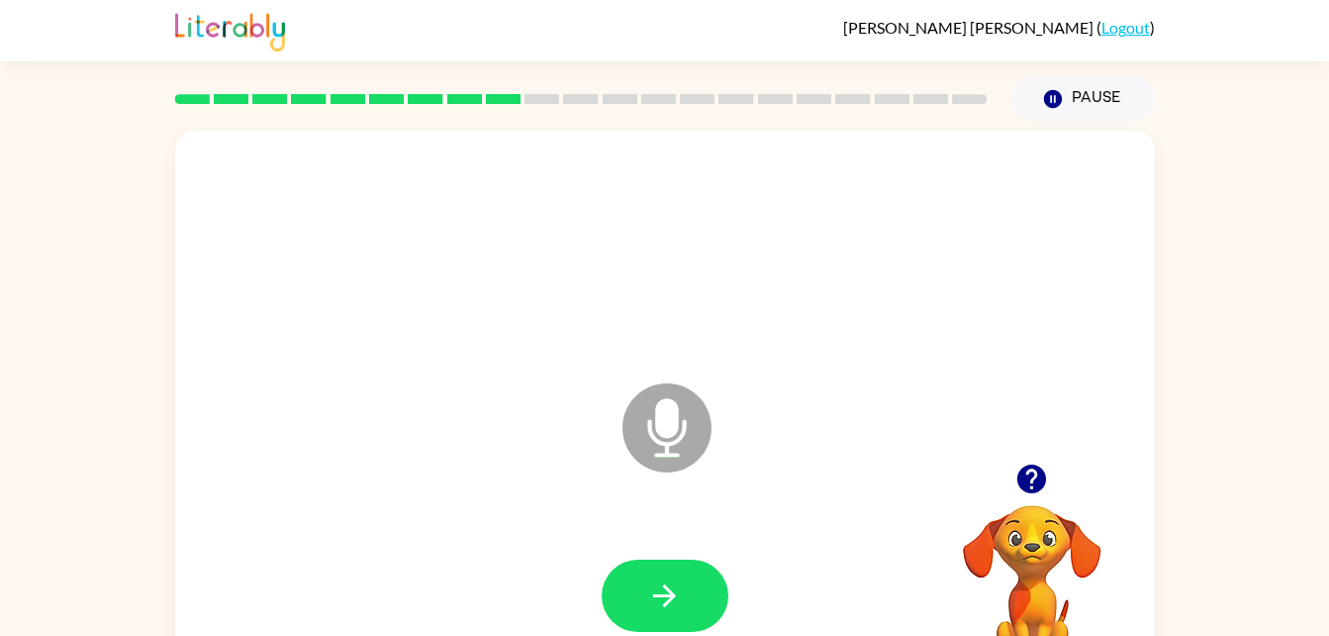
click at [687, 597] on button "button" at bounding box center [665, 595] width 127 height 72
click at [657, 600] on icon "button" at bounding box center [664, 595] width 35 height 35
click at [668, 580] on icon "button" at bounding box center [664, 595] width 35 height 35
click at [680, 604] on icon "button" at bounding box center [664, 595] width 35 height 35
click at [679, 600] on icon "button" at bounding box center [664, 595] width 35 height 35
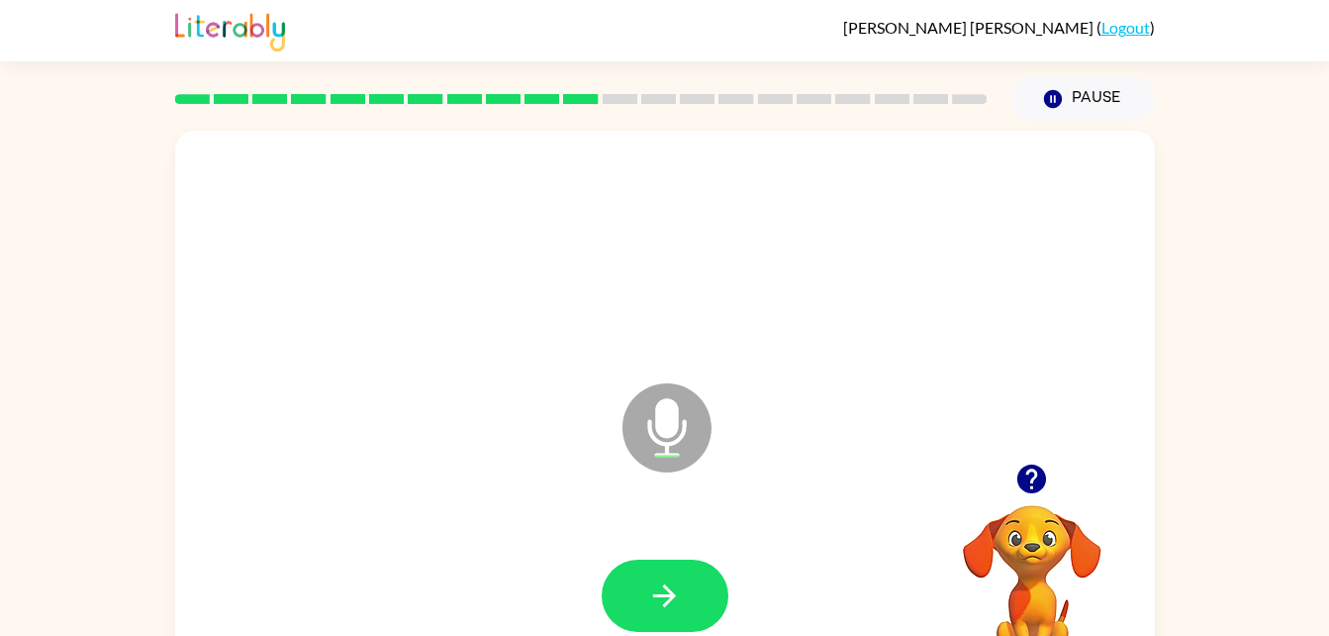
click at [643, 603] on button "button" at bounding box center [665, 595] width 127 height 72
click at [648, 586] on icon "button" at bounding box center [664, 595] width 35 height 35
click at [681, 601] on icon "button" at bounding box center [664, 595] width 35 height 35
click at [669, 599] on icon "button" at bounding box center [664, 595] width 23 height 23
click at [692, 595] on button "button" at bounding box center [665, 595] width 127 height 72
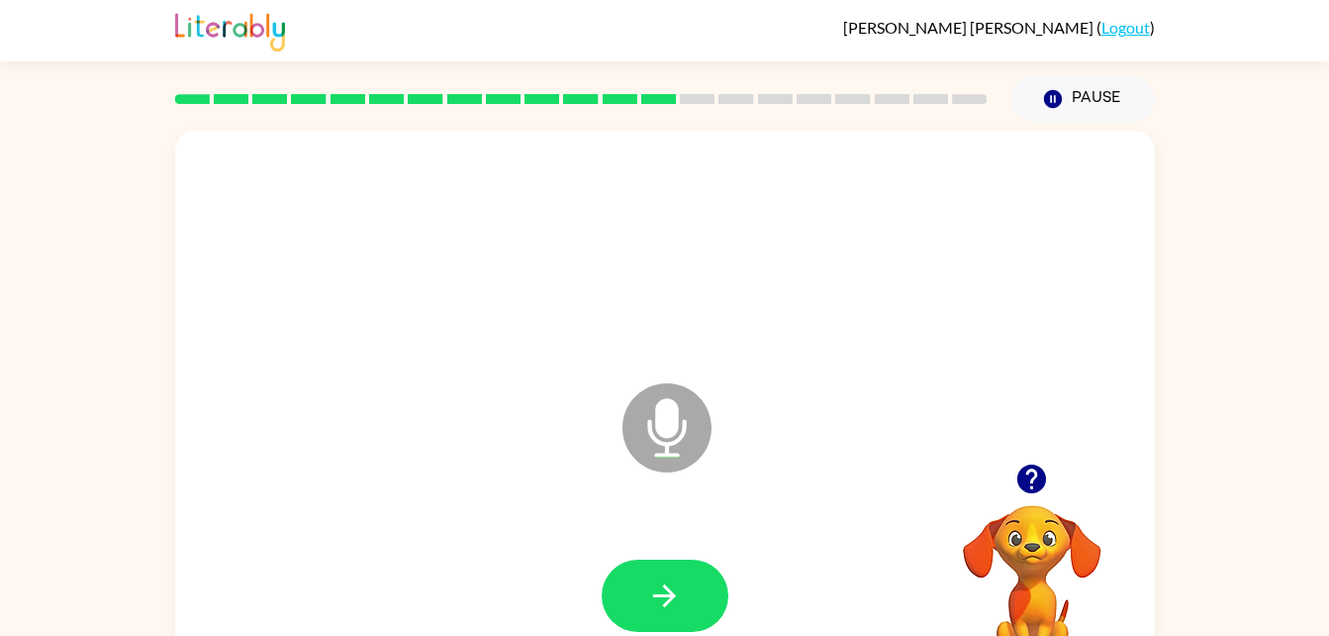
click at [656, 581] on icon "button" at bounding box center [664, 595] width 35 height 35
click at [681, 582] on icon "button" at bounding box center [664, 595] width 35 height 35
click at [679, 581] on icon "button" at bounding box center [664, 595] width 35 height 35
click at [667, 584] on icon "button" at bounding box center [664, 595] width 35 height 35
click at [661, 595] on icon "button" at bounding box center [664, 595] width 23 height 23
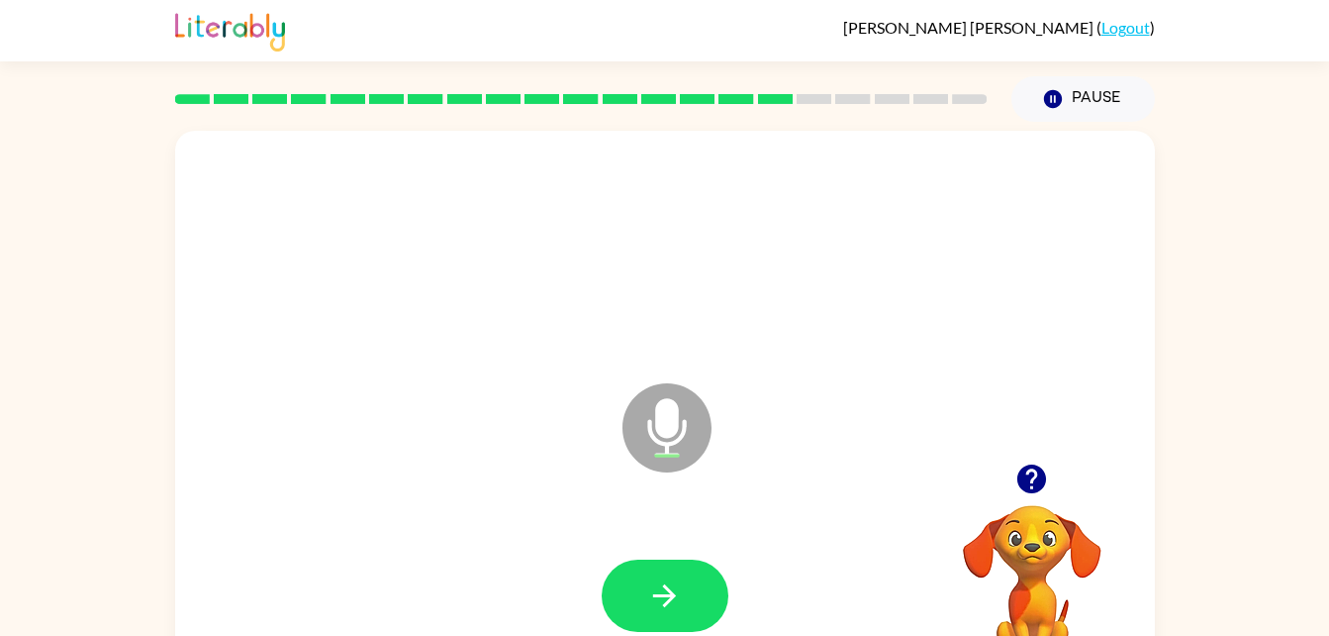
click at [655, 582] on icon "button" at bounding box center [664, 595] width 35 height 35
click at [655, 611] on icon "button" at bounding box center [664, 595] width 35 height 35
click at [691, 582] on button "button" at bounding box center [665, 595] width 127 height 72
click at [655, 582] on icon "button" at bounding box center [664, 595] width 35 height 35
click at [1027, 467] on icon "button" at bounding box center [1032, 478] width 29 height 29
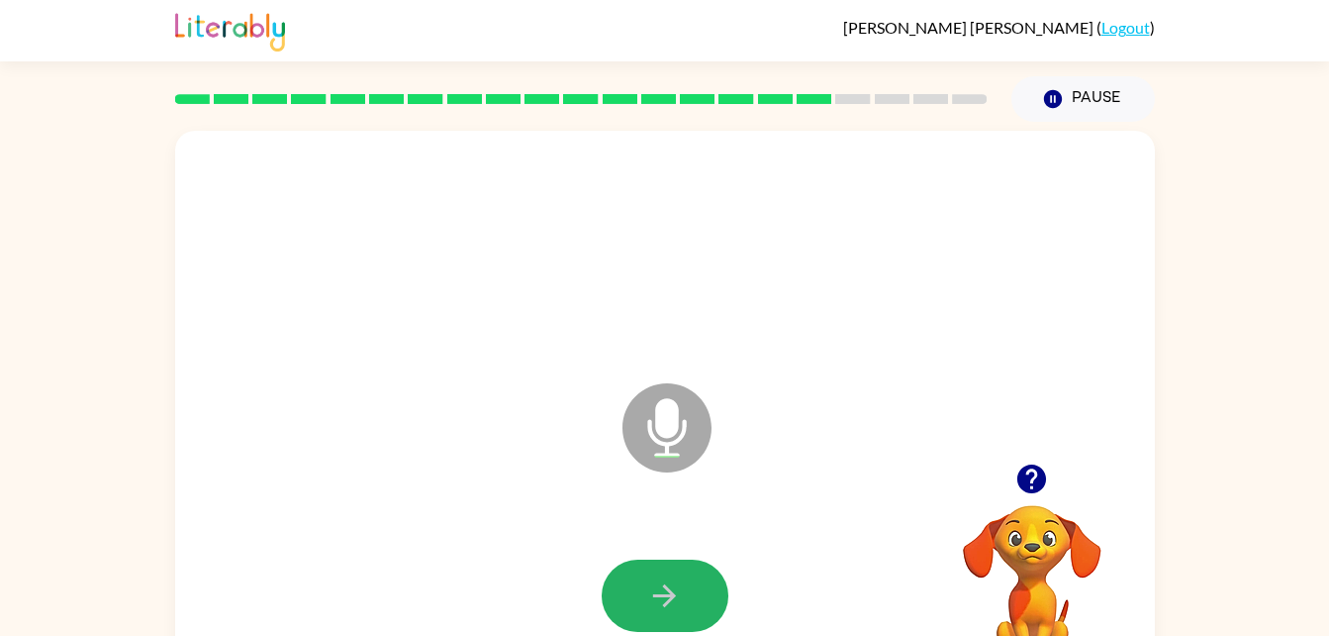
click at [680, 563] on button "button" at bounding box center [665, 595] width 127 height 72
click at [652, 569] on button "button" at bounding box center [665, 595] width 127 height 72
click at [659, 589] on icon "button" at bounding box center [664, 595] width 35 height 35
click at [644, 605] on button "button" at bounding box center [665, 595] width 127 height 72
click at [655, 597] on icon "button" at bounding box center [664, 595] width 35 height 35
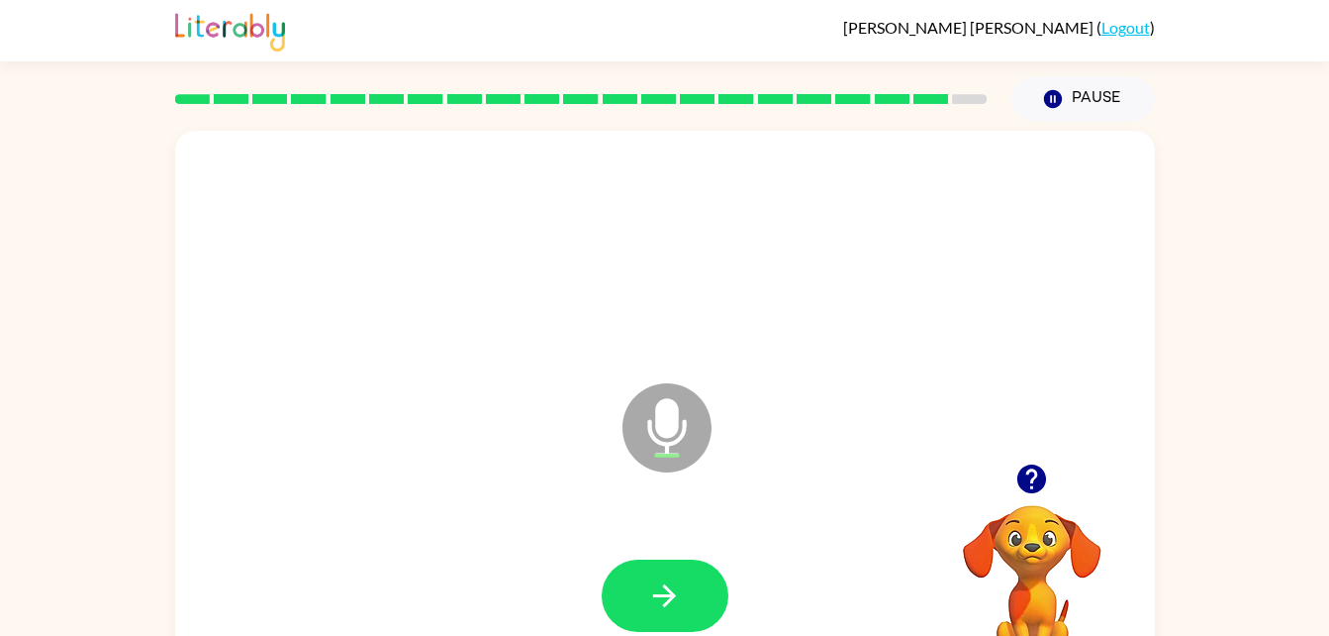
click at [669, 605] on icon "button" at bounding box center [664, 595] width 35 height 35
click at [678, 588] on icon "button" at bounding box center [664, 595] width 35 height 35
